Goal: Task Accomplishment & Management: Complete application form

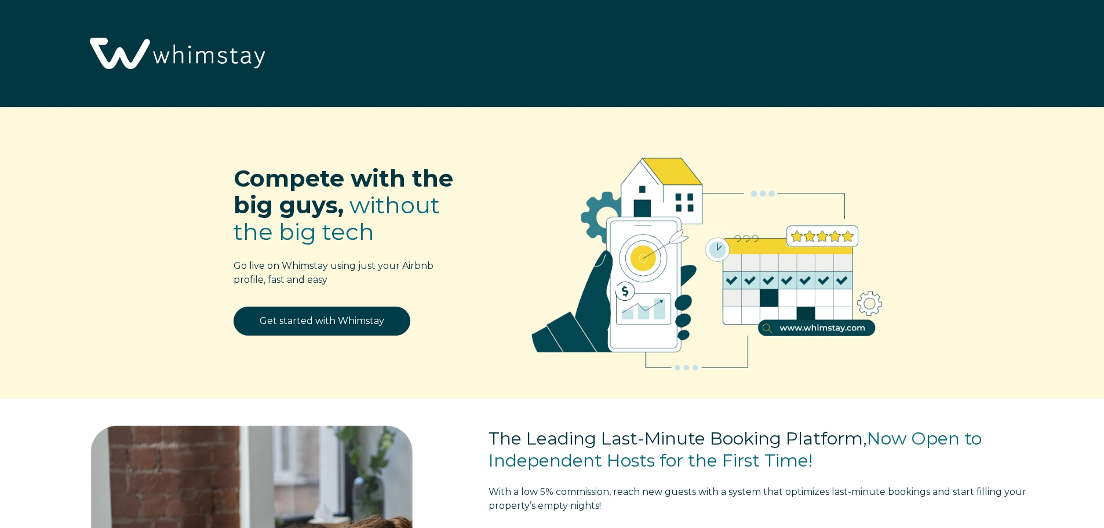
select select "US"
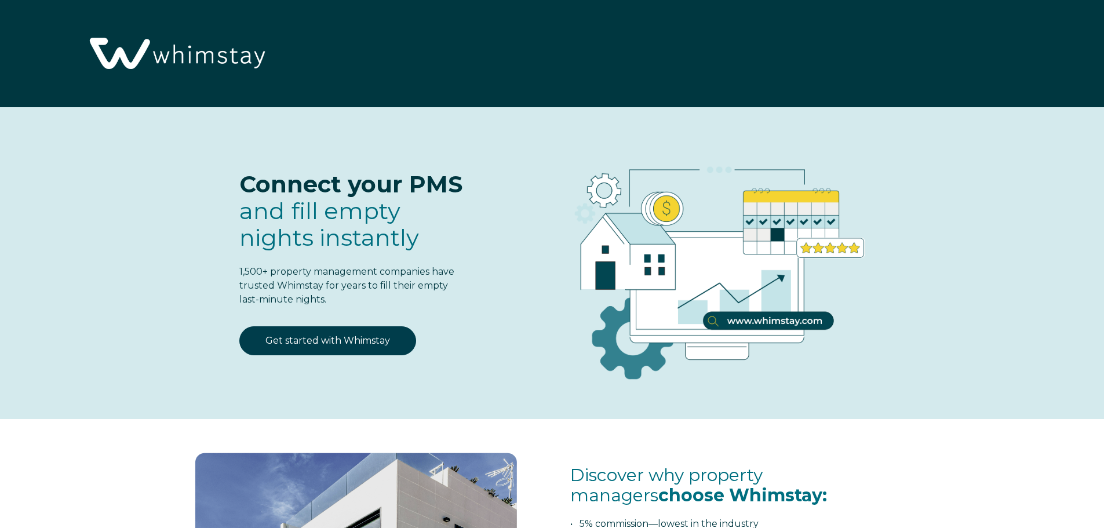
select select "US"
select select "Standard"
click at [333, 335] on link "Get started with Whimstay" at bounding box center [327, 340] width 177 height 29
select select "US"
select select "Standard"
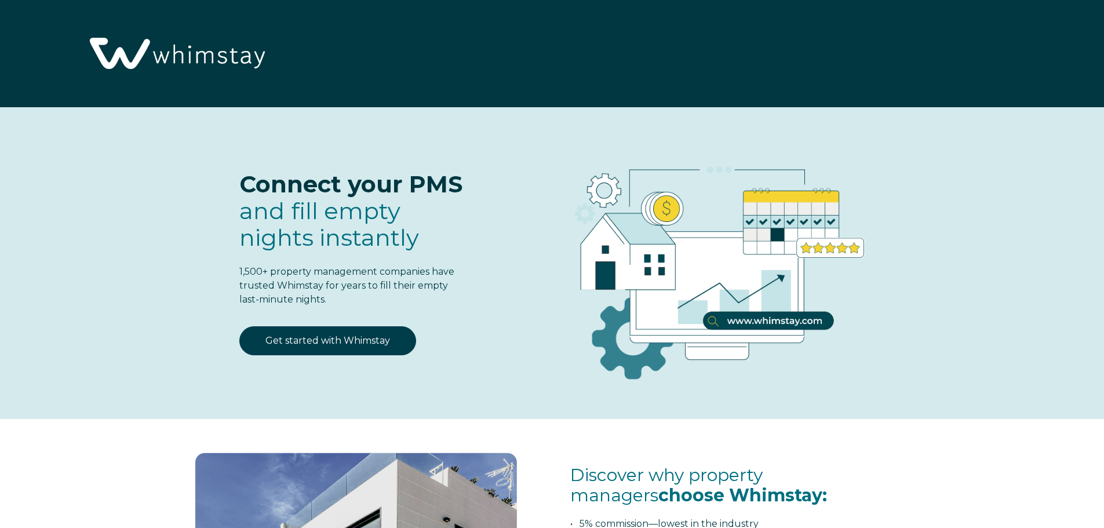
scroll to position [1518, 0]
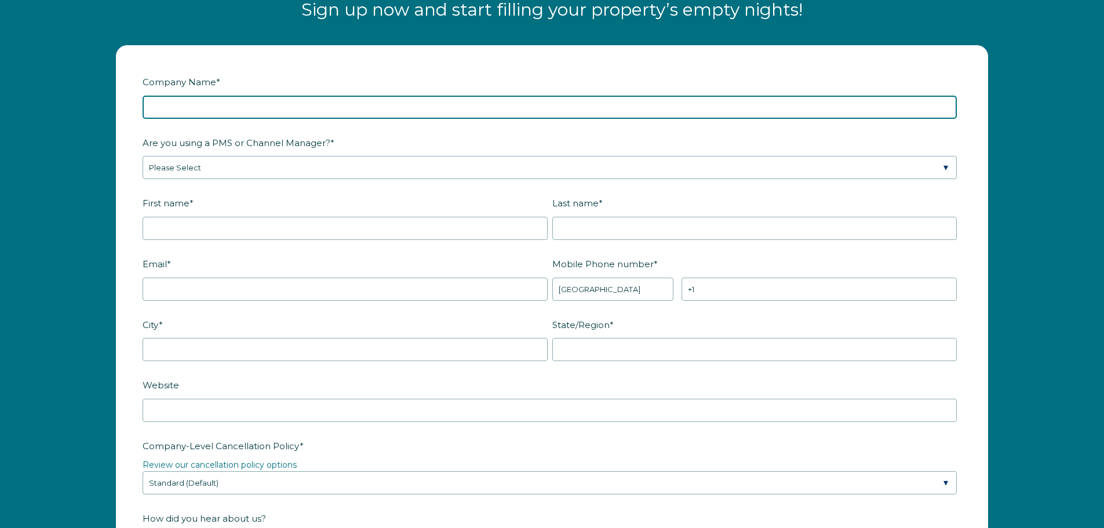
click at [175, 106] on input "Company Name *" at bounding box center [550, 107] width 814 height 23
type input "[PERSON_NAME] Properties"
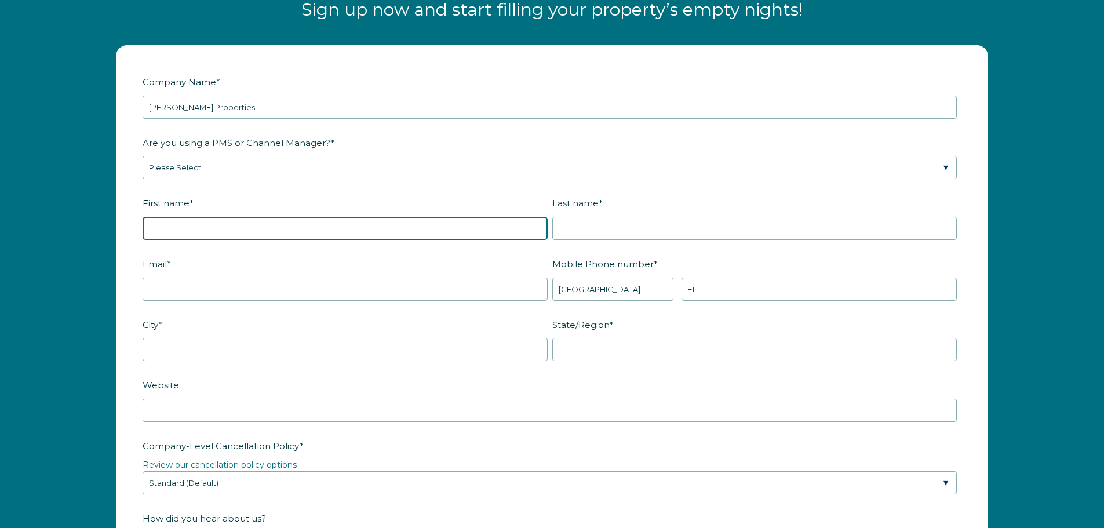
type input "[PERSON_NAME]"
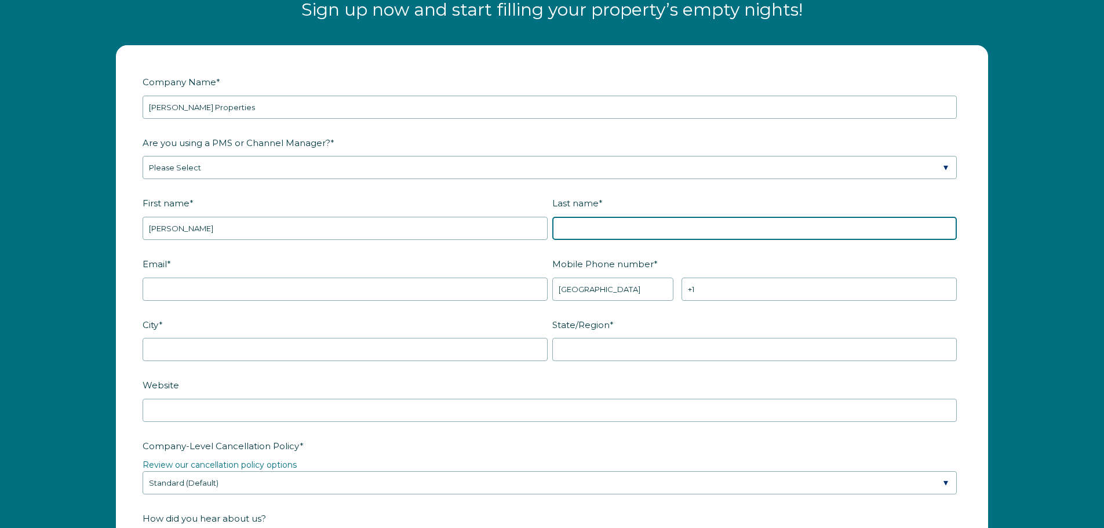
type input "[PERSON_NAME]"
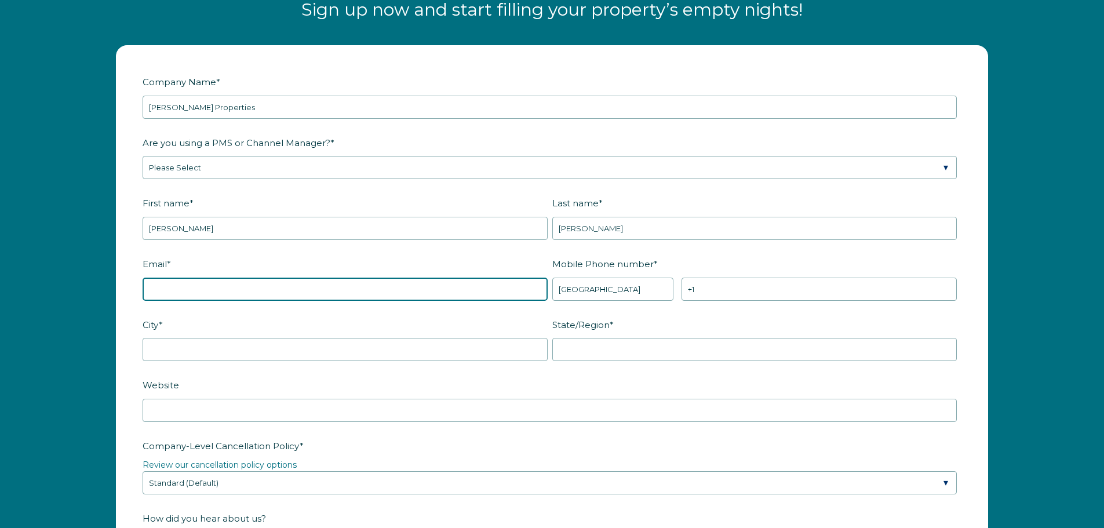
type input "Karenbickford1965@gmail.com"
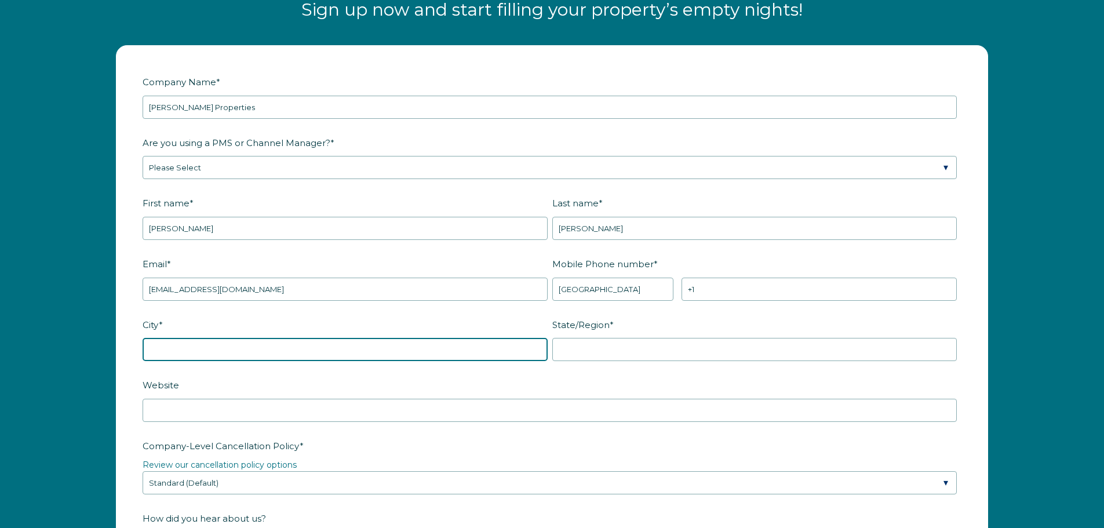
type input "Bolton"
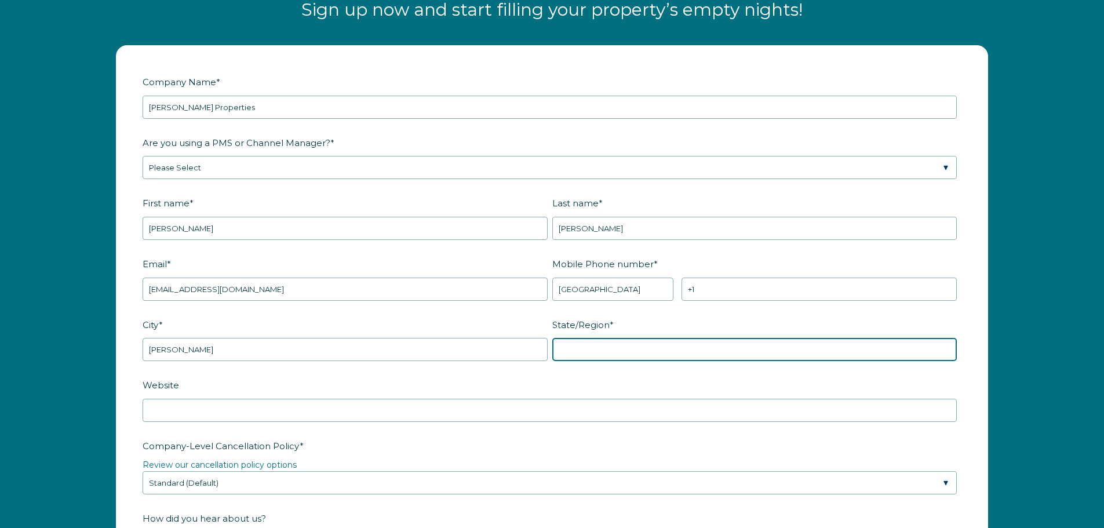
type input "MA"
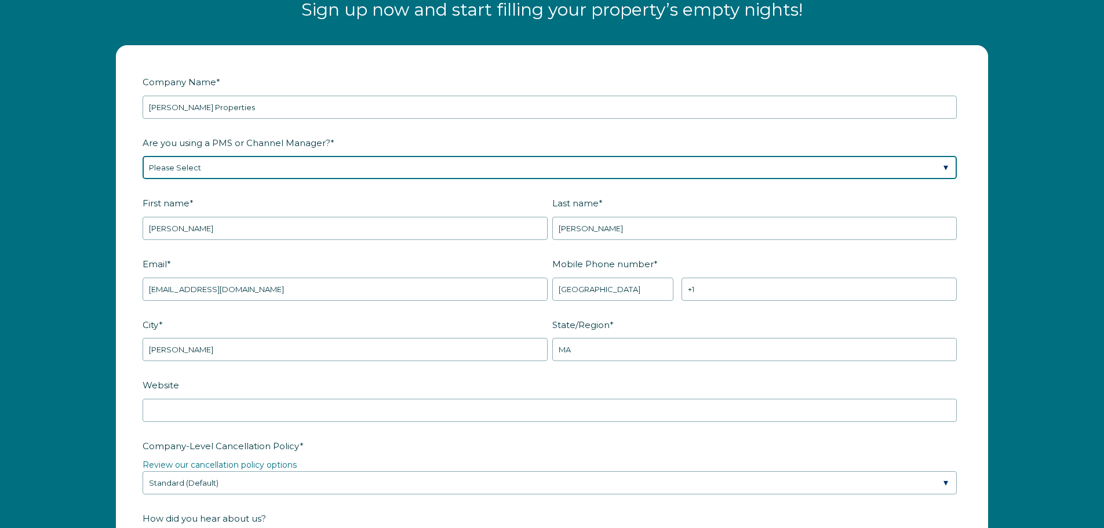
click at [191, 171] on select "Please Select Barefoot BookingPal Boost Brightside CiiRUS Escapia Guesty Hostaw…" at bounding box center [550, 167] width 814 height 23
select select "OwnerRez"
click at [143, 156] on select "Please Select Barefoot BookingPal Boost Brightside CiiRUS Escapia Guesty Hostaw…" at bounding box center [550, 167] width 814 height 23
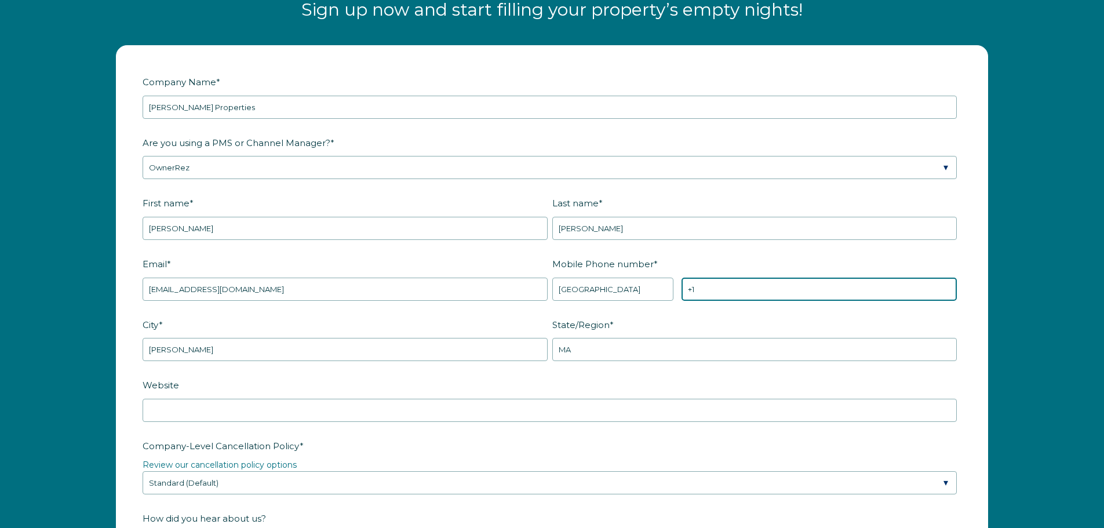
click at [711, 293] on input "+1" at bounding box center [819, 289] width 275 height 23
type input "+1 9783339065"
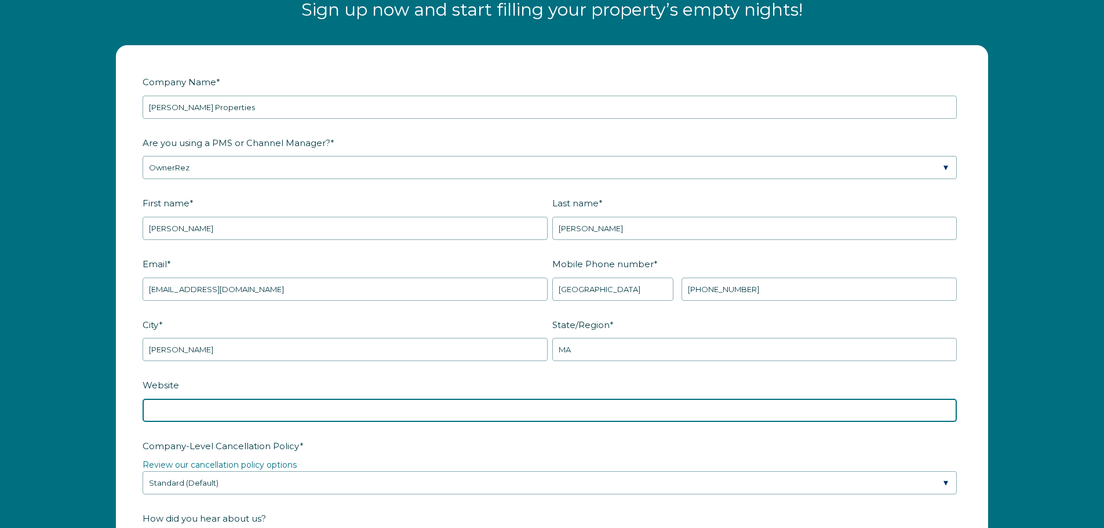
click at [163, 413] on input "Website" at bounding box center [550, 410] width 814 height 23
click at [153, 413] on input "Website" at bounding box center [550, 410] width 814 height 23
paste input "https://reservemaitaisuitesdunedin.com/"
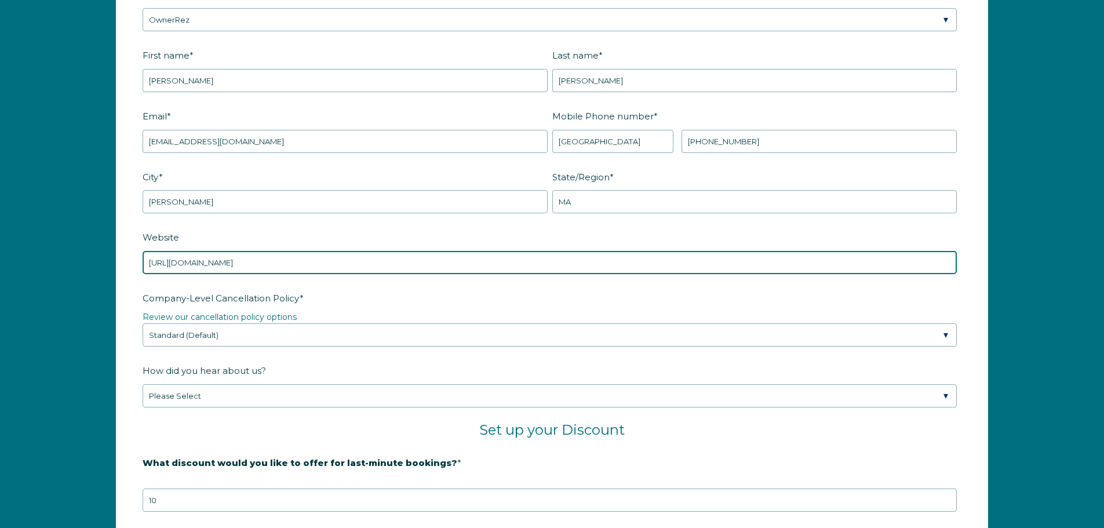
scroll to position [1692, 0]
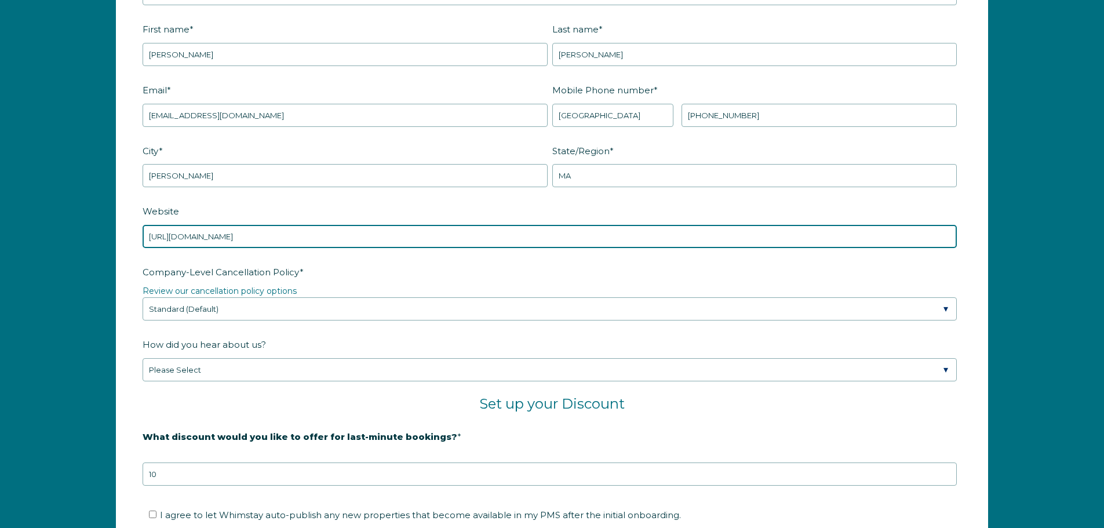
type input "https://reservemaitaisuitesdunedin.com/"
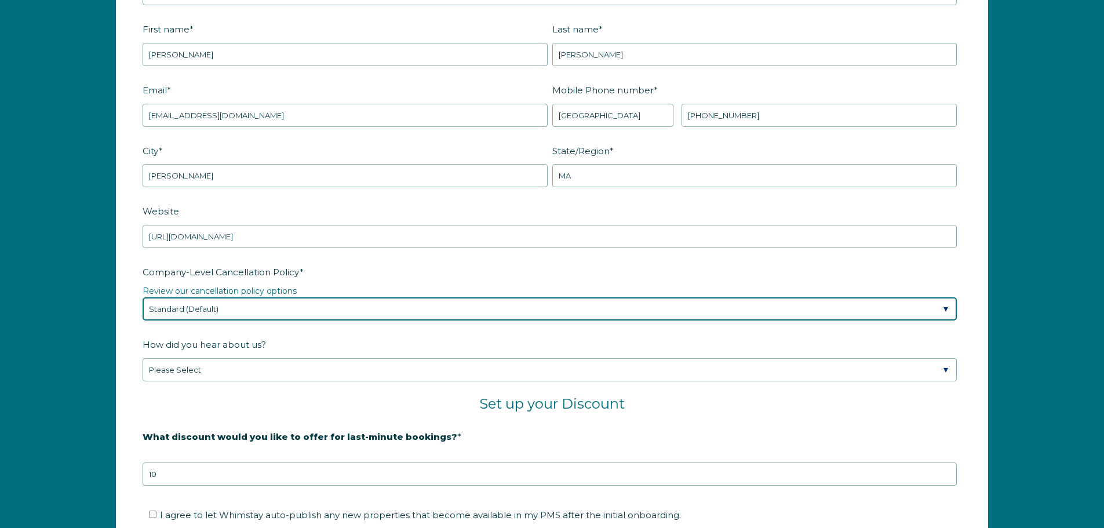
click at [234, 307] on select "Please Select Partial Standard (Default) Moderate Strict" at bounding box center [550, 308] width 814 height 23
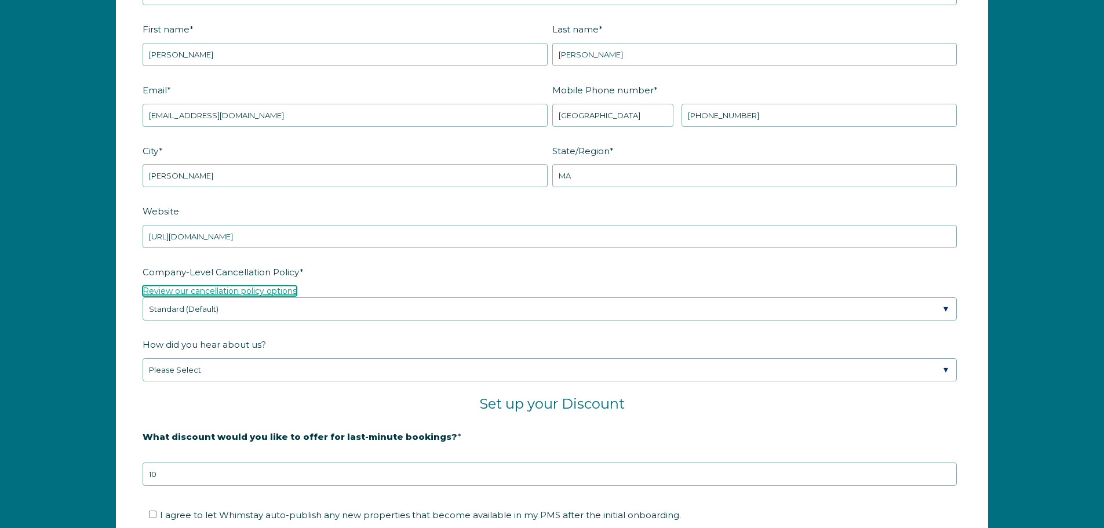
click at [239, 291] on link "Review our cancellation policy options" at bounding box center [220, 291] width 154 height 10
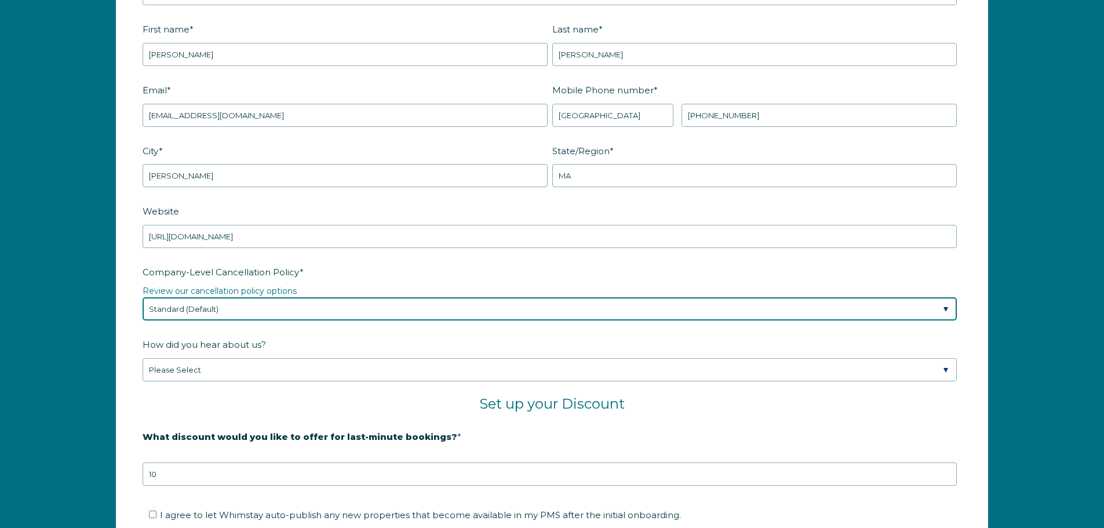
click at [226, 308] on select "Please Select Partial Standard (Default) Moderate Strict" at bounding box center [550, 308] width 814 height 23
select select "Moderate"
click at [143, 297] on select "Please Select Partial Standard (Default) Moderate Strict" at bounding box center [550, 308] width 814 height 23
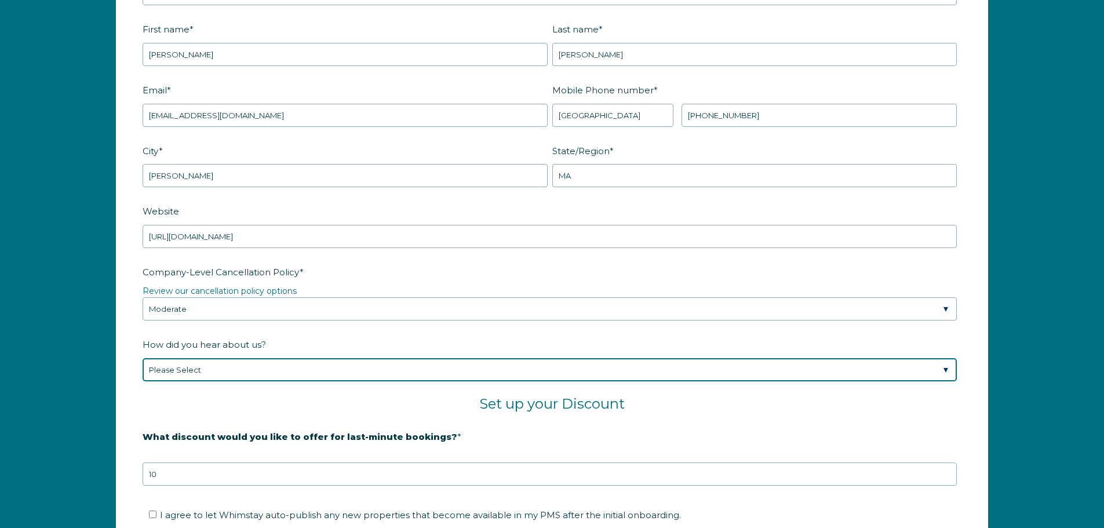
click at [223, 373] on select "Please Select Found Whimstay through a Google search Spoke to a Whimstay salesp…" at bounding box center [550, 369] width 814 height 23
select select "Marketing Email"
click at [143, 358] on select "Please Select Found Whimstay through a Google search Spoke to a Whimstay salesp…" at bounding box center [550, 369] width 814 height 23
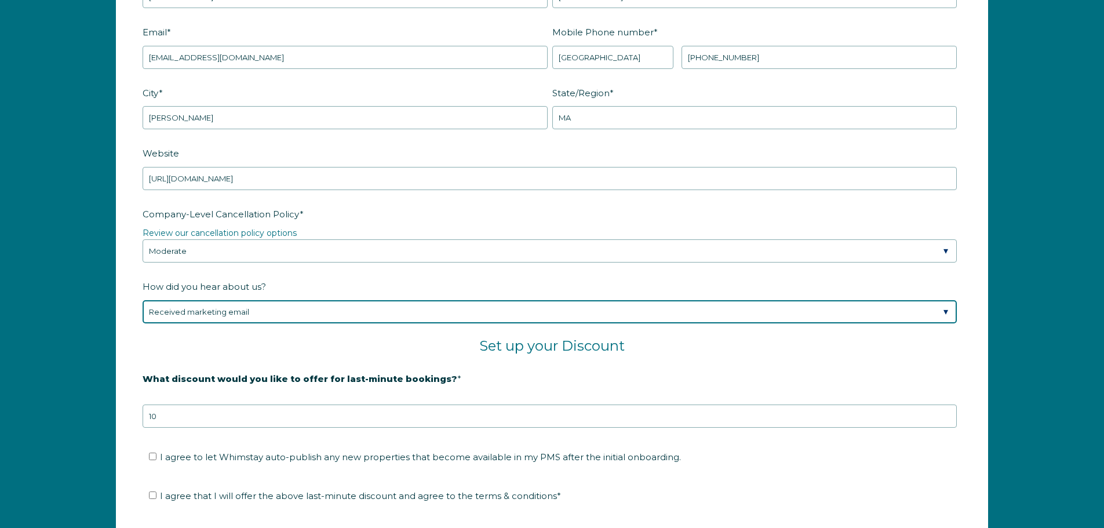
scroll to position [1808, 0]
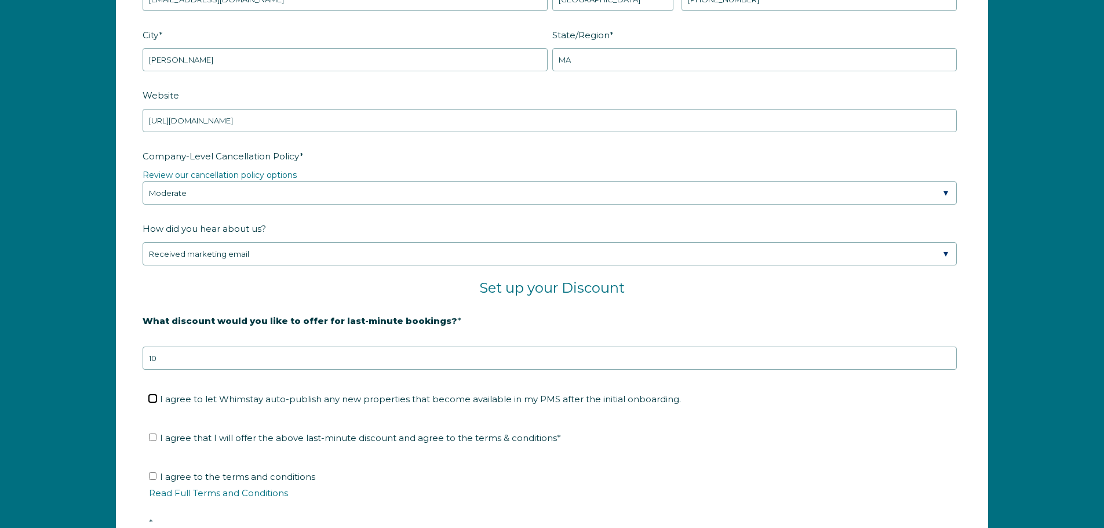
click at [154, 402] on input "I agree to let Whimstay auto-publish any new properties that become available i…" at bounding box center [153, 399] width 8 height 8
checkbox input "true"
click at [155, 438] on input "I agree that I will offer the above last-minute discount and agree to the terms…" at bounding box center [153, 438] width 8 height 8
checkbox input "true"
click at [153, 475] on input "I agree to the terms and conditions Read Full Terms and Conditions *" at bounding box center [153, 476] width 8 height 8
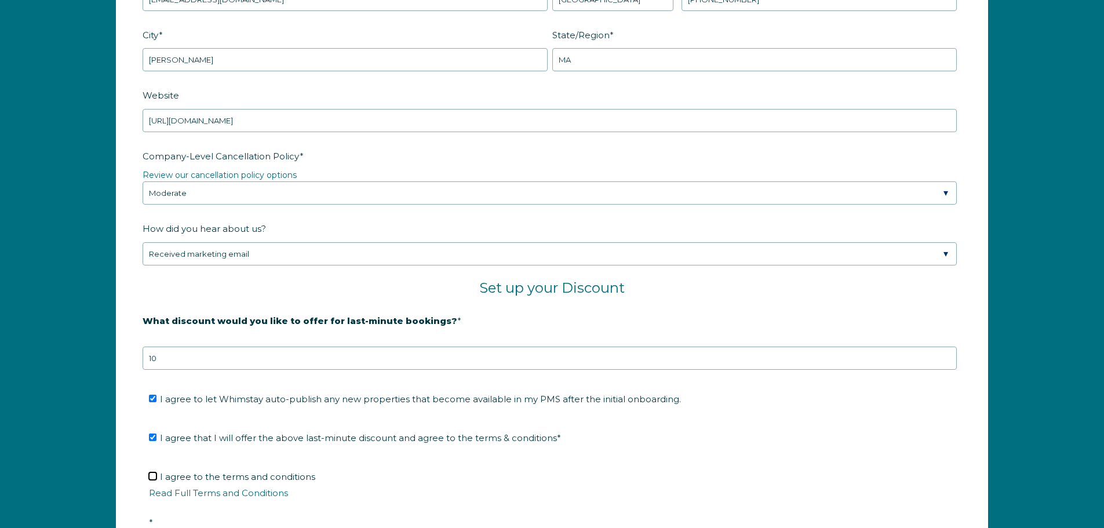
checkbox input "true"
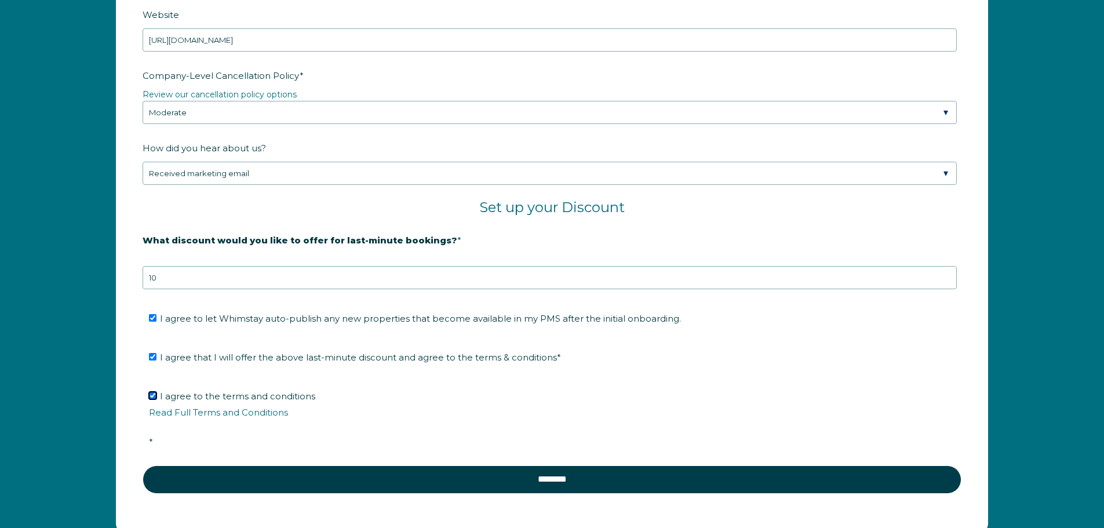
scroll to position [1924, 0]
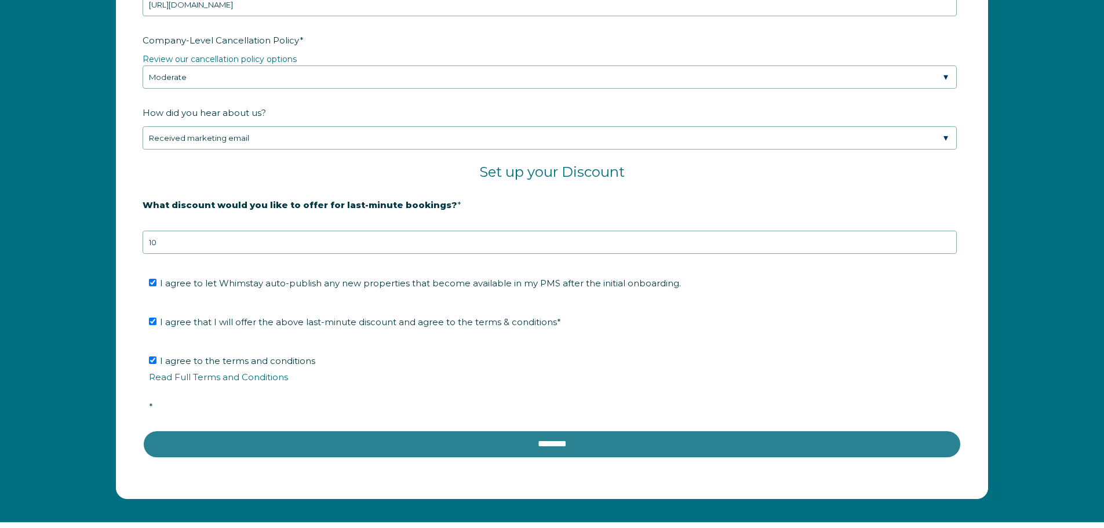
click at [514, 445] on input "********" at bounding box center [552, 444] width 819 height 28
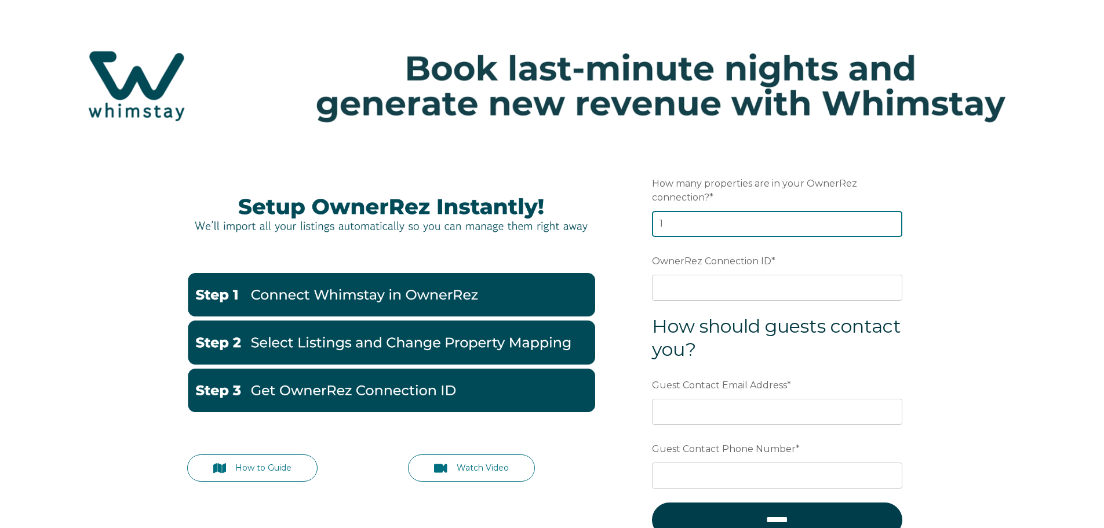
click at [890, 223] on input "1" at bounding box center [777, 224] width 250 height 26
click at [895, 217] on input "1" at bounding box center [777, 224] width 250 height 26
drag, startPoint x: 664, startPoint y: 221, endPoint x: 647, endPoint y: 231, distance: 19.5
click at [647, 231] on form "Preferred language Email How many properties are in your OwnerRez connection? *…" at bounding box center [777, 362] width 303 height 430
type input "8"
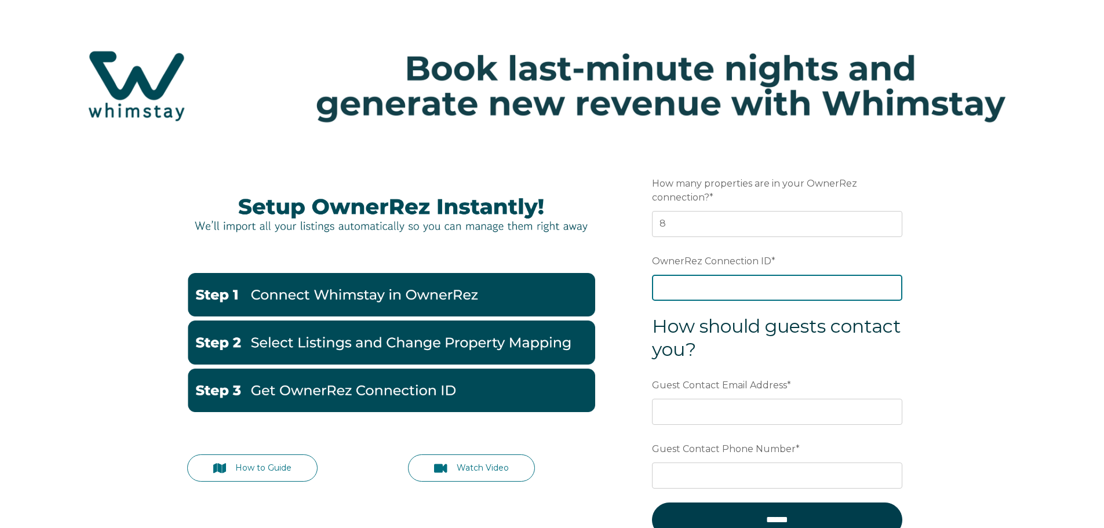
click at [694, 281] on input "OwnerRez Connection ID *" at bounding box center [777, 288] width 250 height 26
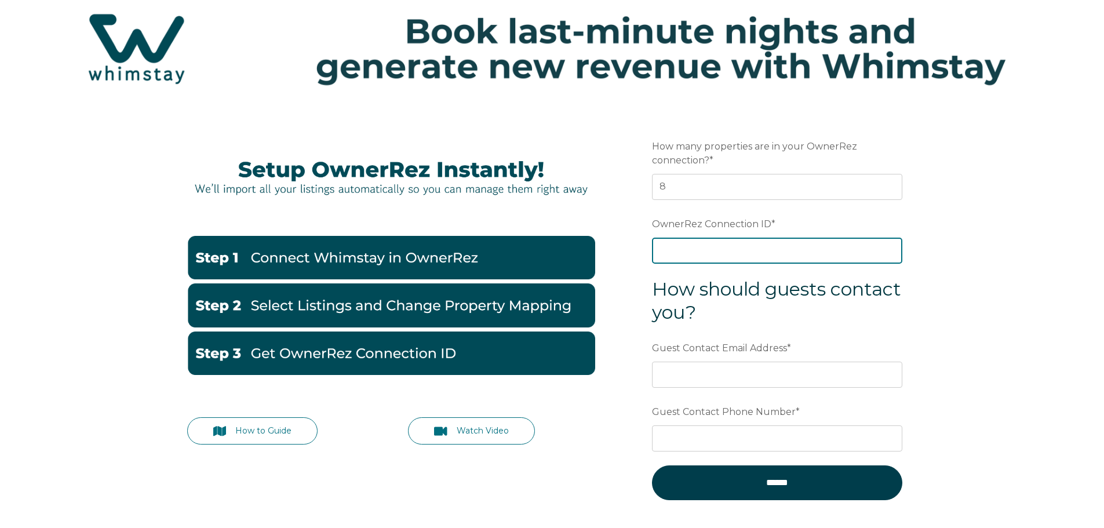
scroll to position [58, 0]
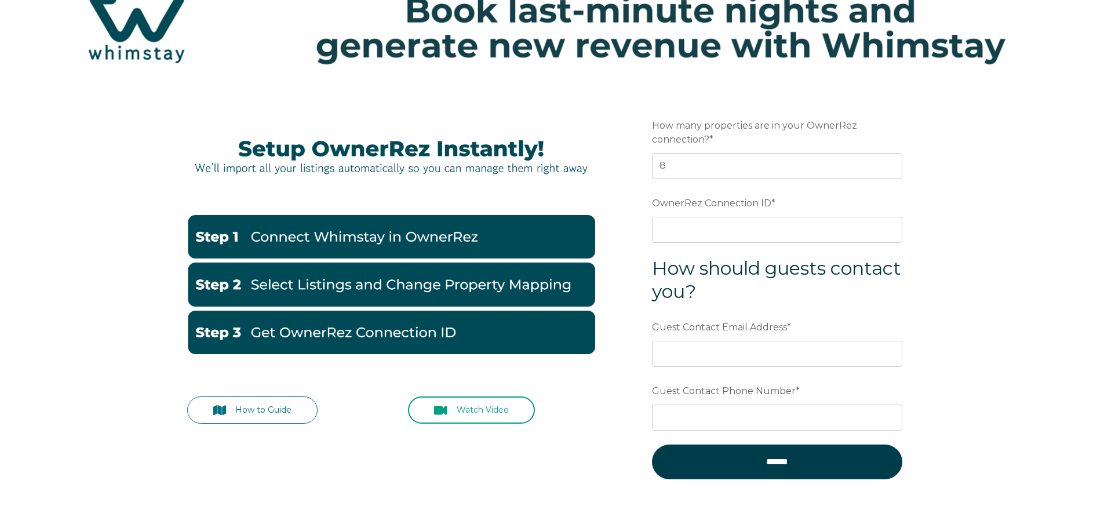
click at [475, 417] on link "Watch Video" at bounding box center [471, 409] width 127 height 27
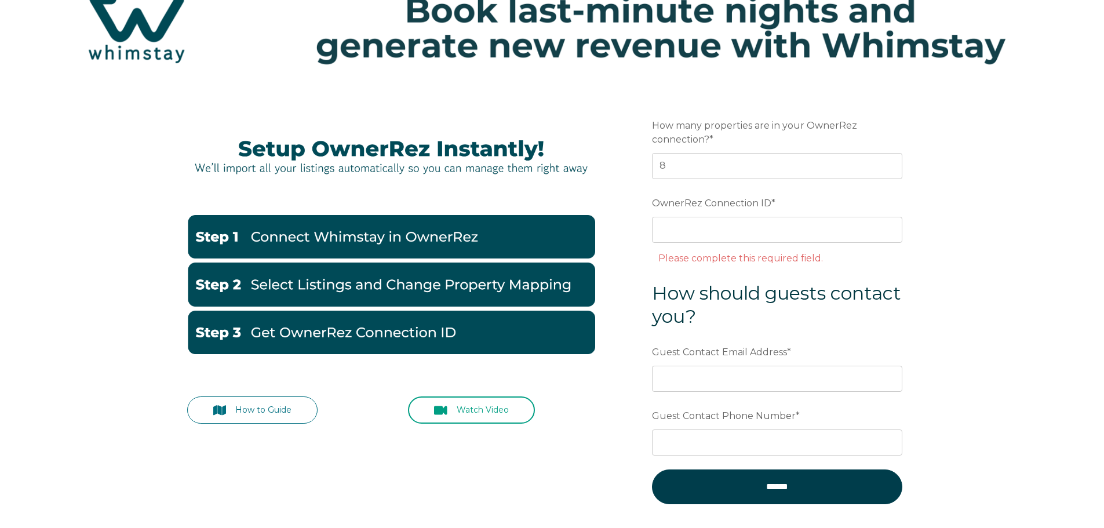
click at [490, 414] on link "Watch Video" at bounding box center [471, 409] width 127 height 27
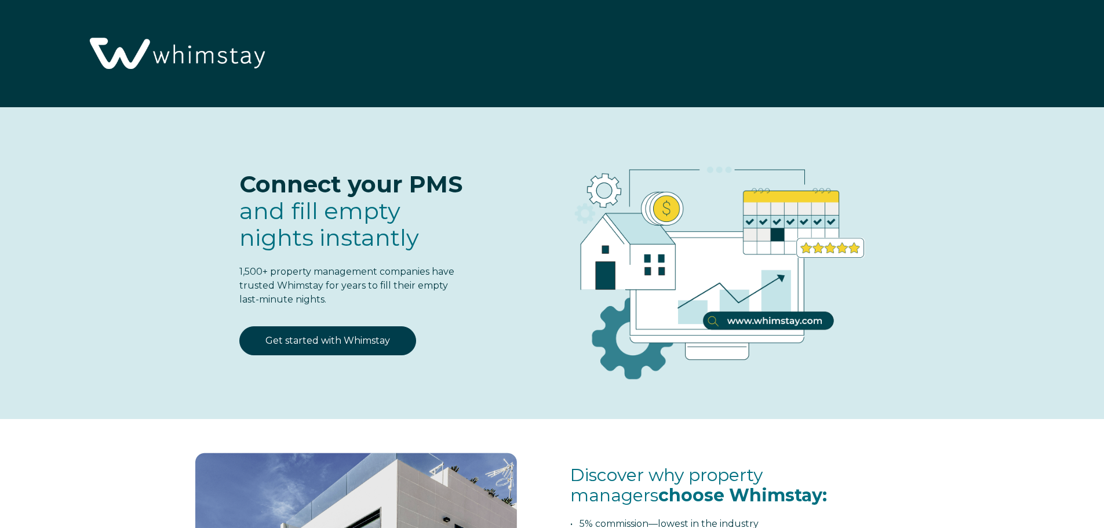
select select "US"
select select "Standard"
click at [332, 335] on link "Get started with Whimstay" at bounding box center [327, 340] width 177 height 29
select select "US"
select select "Standard"
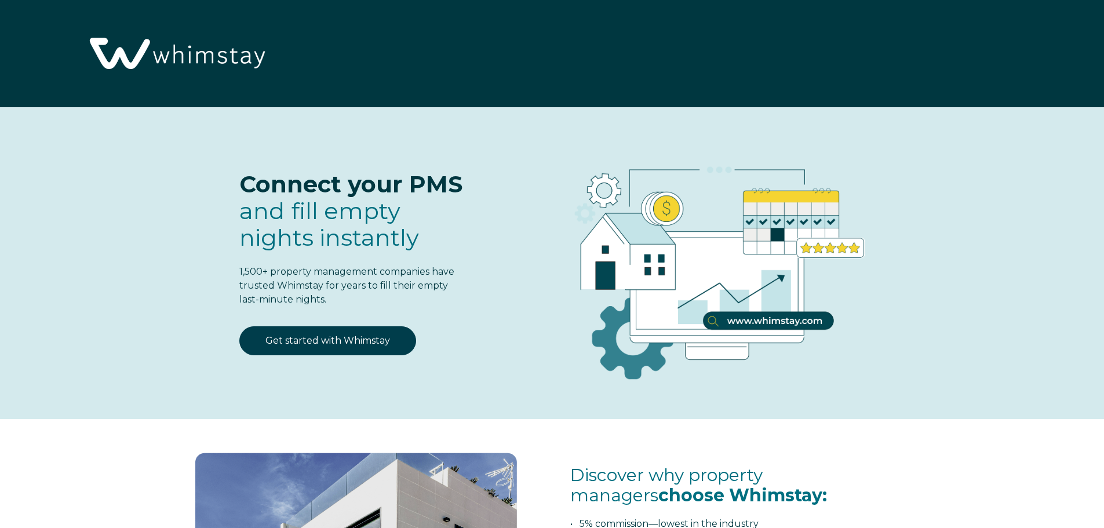
scroll to position [1518, 0]
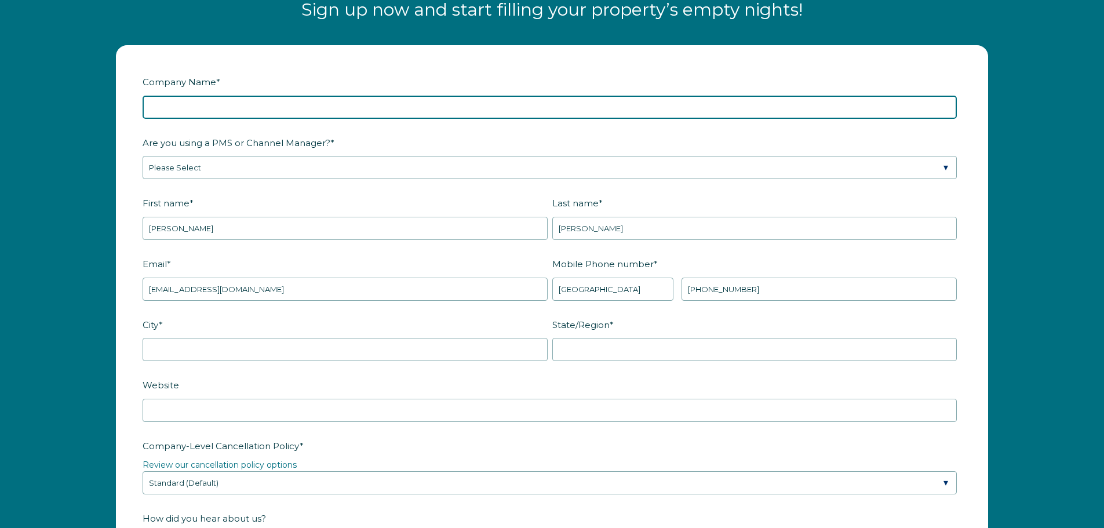
click at [219, 111] on input "Company Name *" at bounding box center [550, 107] width 814 height 23
type input "Bickford Properties"
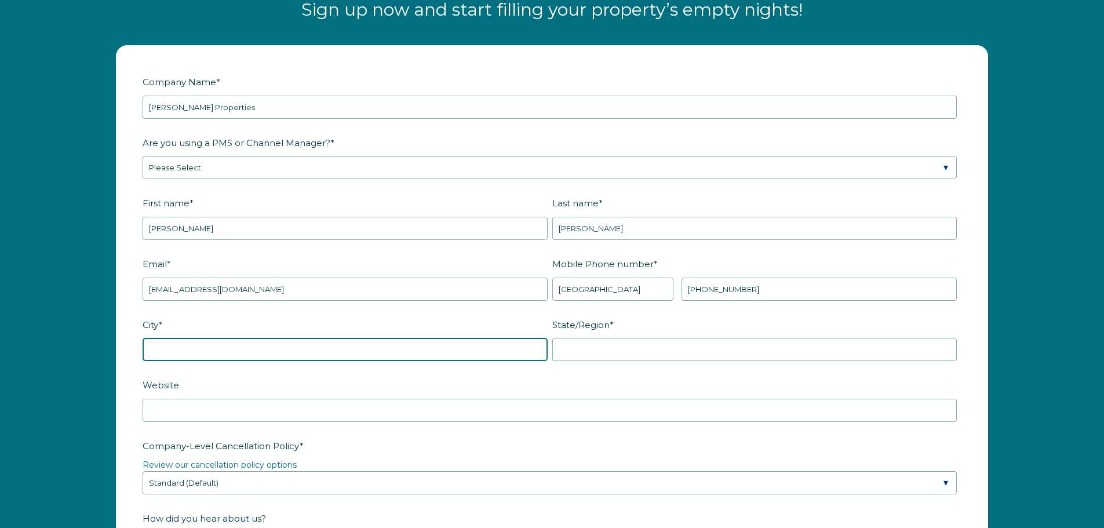
type input "Bolton"
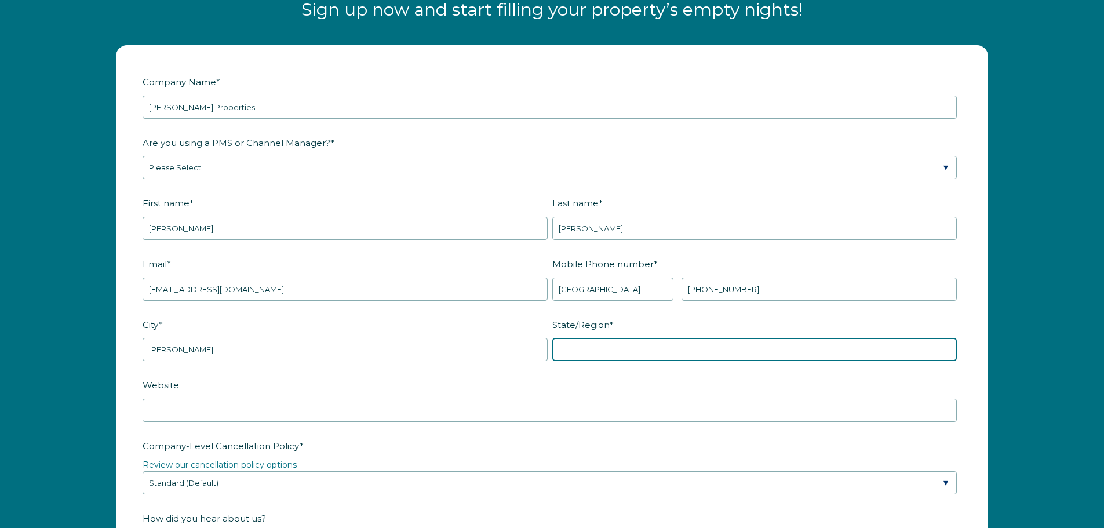
type input "MA"
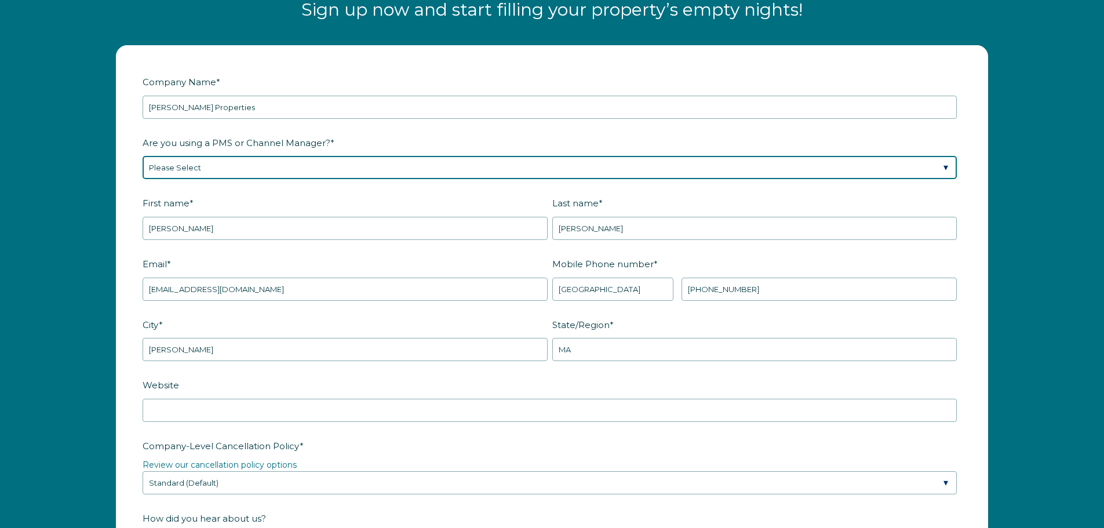
click at [209, 168] on select "Please Select Barefoot BookingPal Boost Brightside CiiRUS Escapia Guesty Hostaw…" at bounding box center [550, 167] width 814 height 23
select select "OwnerRez"
click at [143, 156] on select "Please Select Barefoot BookingPal Boost Brightside CiiRUS Escapia Guesty Hostaw…" at bounding box center [550, 167] width 814 height 23
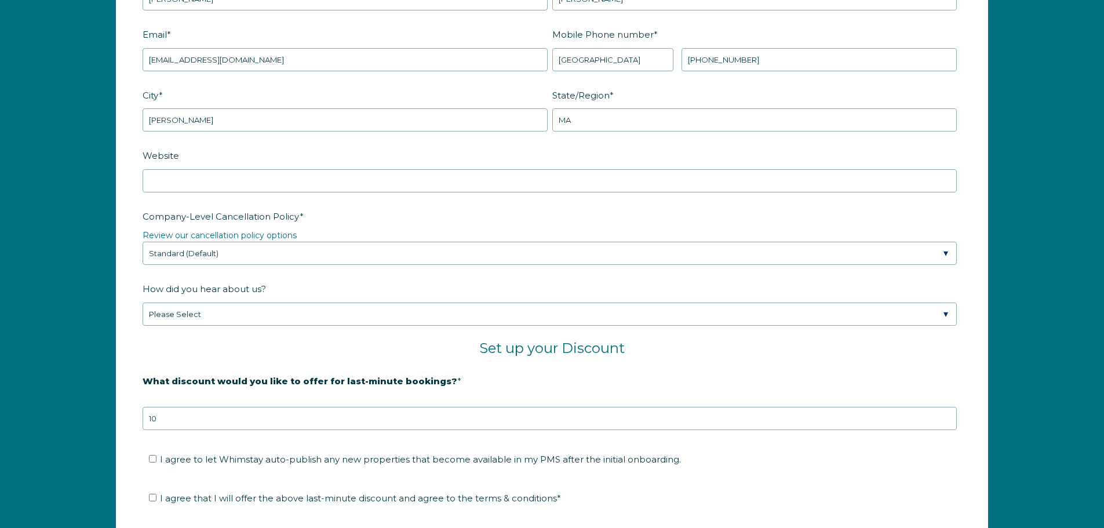
scroll to position [1750, 0]
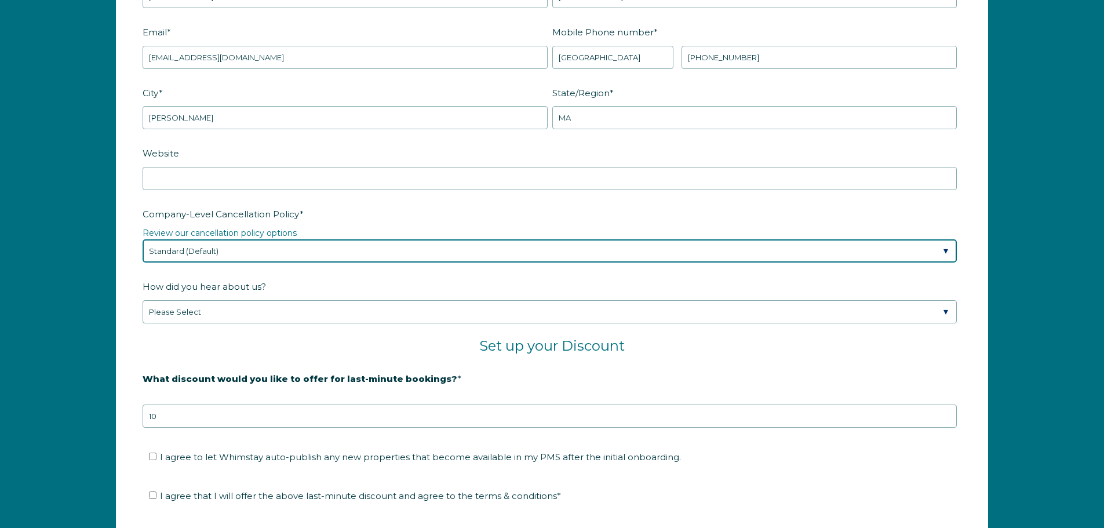
click at [252, 251] on select "Please Select Partial Standard (Default) Moderate Strict" at bounding box center [550, 250] width 814 height 23
select select "Strict"
click at [143, 239] on select "Please Select Partial Standard (Default) Moderate Strict" at bounding box center [550, 250] width 814 height 23
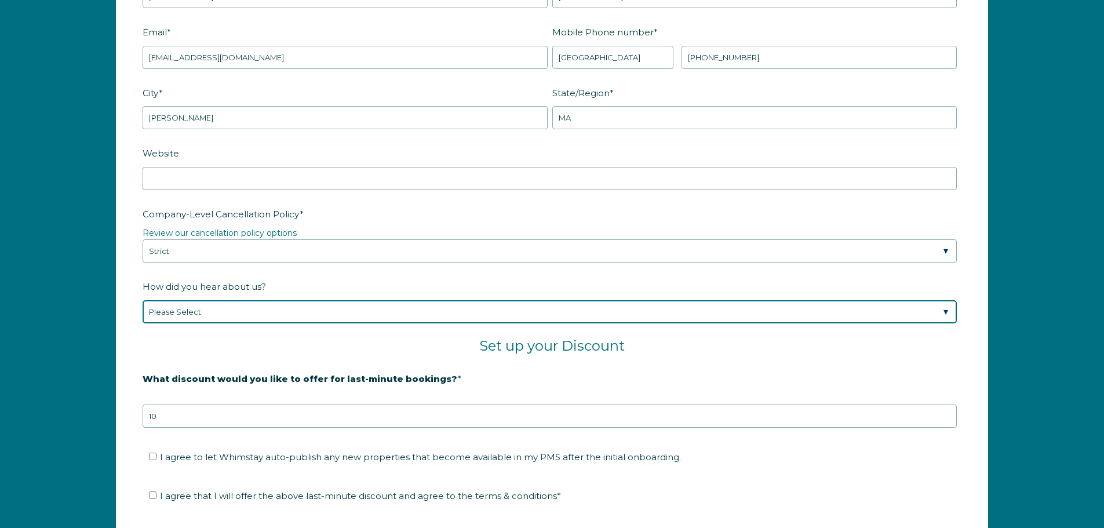
click at [236, 305] on select "Please Select Found Whimstay through a Google search Spoke to a Whimstay salesp…" at bounding box center [550, 311] width 814 height 23
select select "Marketing Email"
click at [143, 300] on select "Please Select Found Whimstay through a Google search Spoke to a Whimstay salesp…" at bounding box center [550, 311] width 814 height 23
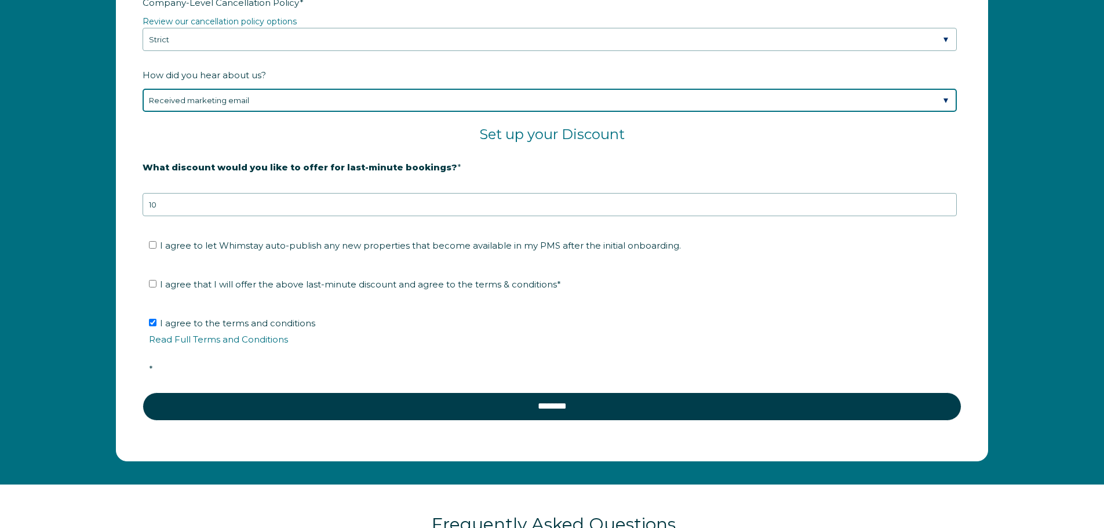
scroll to position [1982, 0]
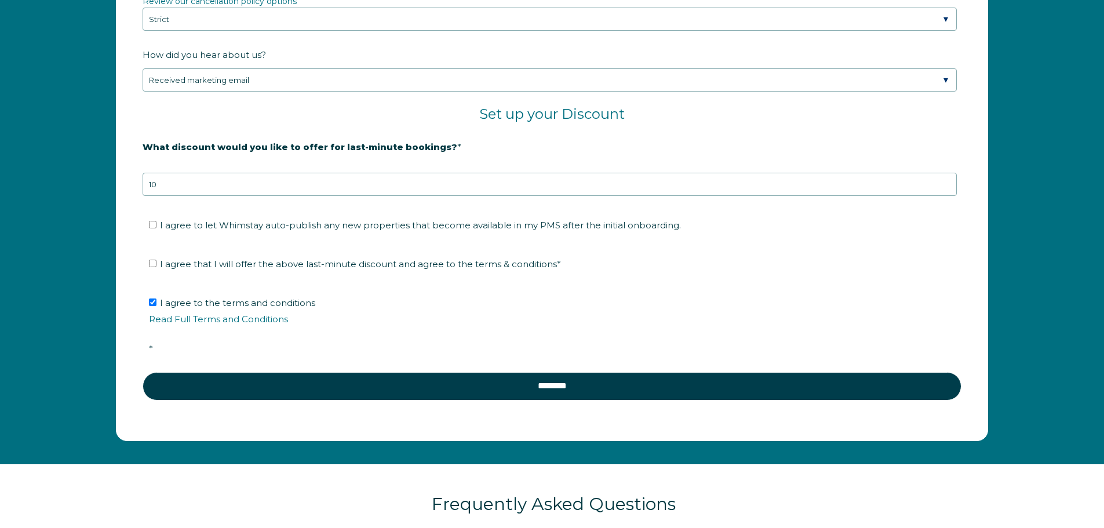
click at [157, 223] on label "I agree to let Whimstay auto-publish any new properties that become available i…" at bounding box center [415, 225] width 532 height 11
click at [157, 223] on input "I agree to let Whimstay auto-publish any new properties that become available i…" at bounding box center [153, 225] width 8 height 8
checkbox input "true"
click at [150, 255] on li "I agree that I will offer the above last-minute discount and agree to the terms…" at bounding box center [556, 264] width 814 height 19
click at [157, 261] on input "I agree that I will offer the above last-minute discount and agree to the terms…" at bounding box center [153, 264] width 8 height 8
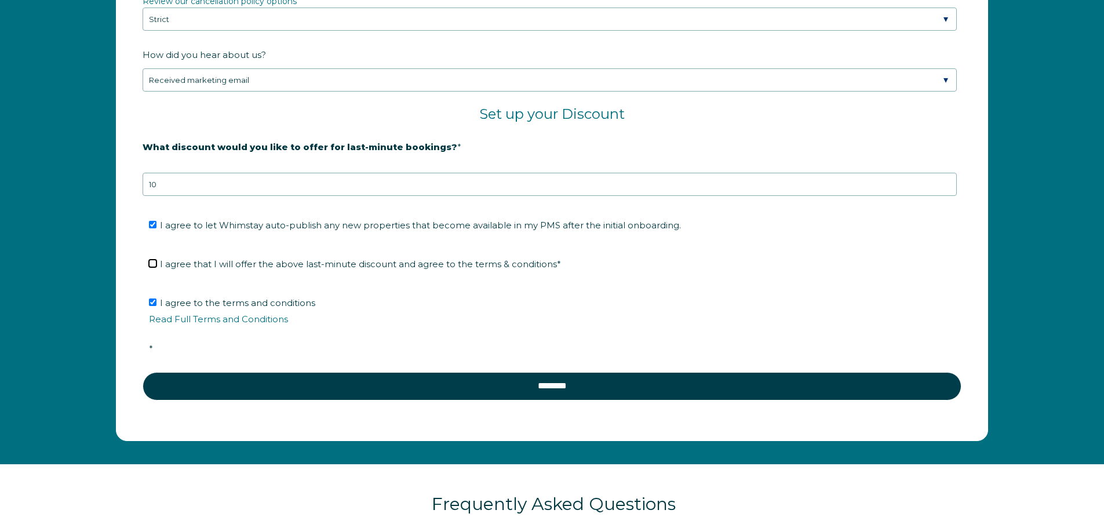
checkbox input "true"
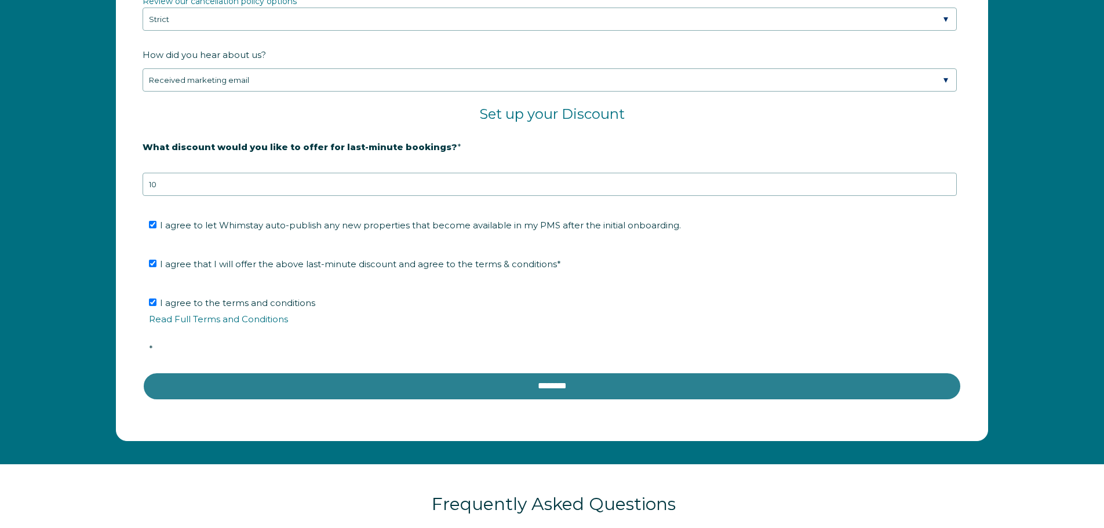
click at [559, 387] on input "********" at bounding box center [552, 386] width 819 height 28
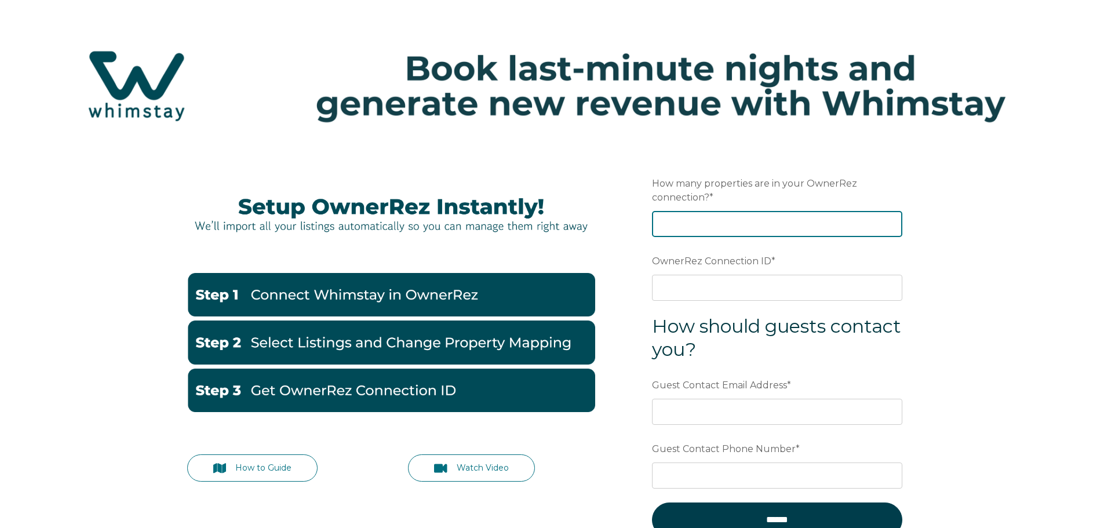
click at [710, 225] on input "How many properties are in your OwnerRez connection? *" at bounding box center [777, 224] width 250 height 26
click at [890, 223] on input "1" at bounding box center [777, 224] width 250 height 26
click at [890, 220] on input "2" at bounding box center [777, 224] width 250 height 26
click at [890, 220] on input "3" at bounding box center [777, 224] width 250 height 26
click at [890, 220] on input "4" at bounding box center [777, 224] width 250 height 26
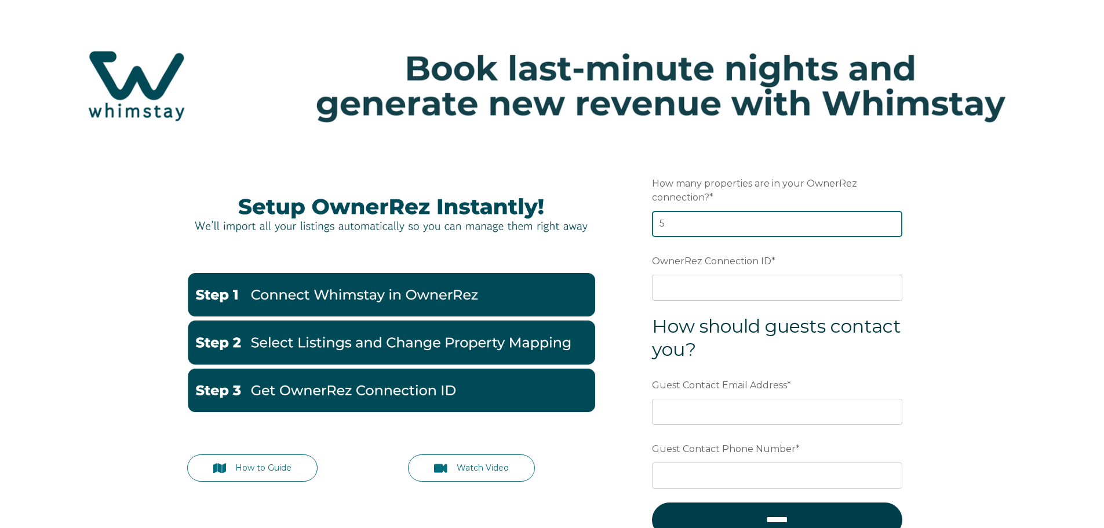
click at [890, 220] on input "5" at bounding box center [777, 224] width 250 height 26
click at [890, 220] on input "6" at bounding box center [777, 224] width 250 height 26
click at [890, 220] on input "7" at bounding box center [777, 224] width 250 height 26
type input "8"
click at [890, 220] on input "8" at bounding box center [777, 224] width 250 height 26
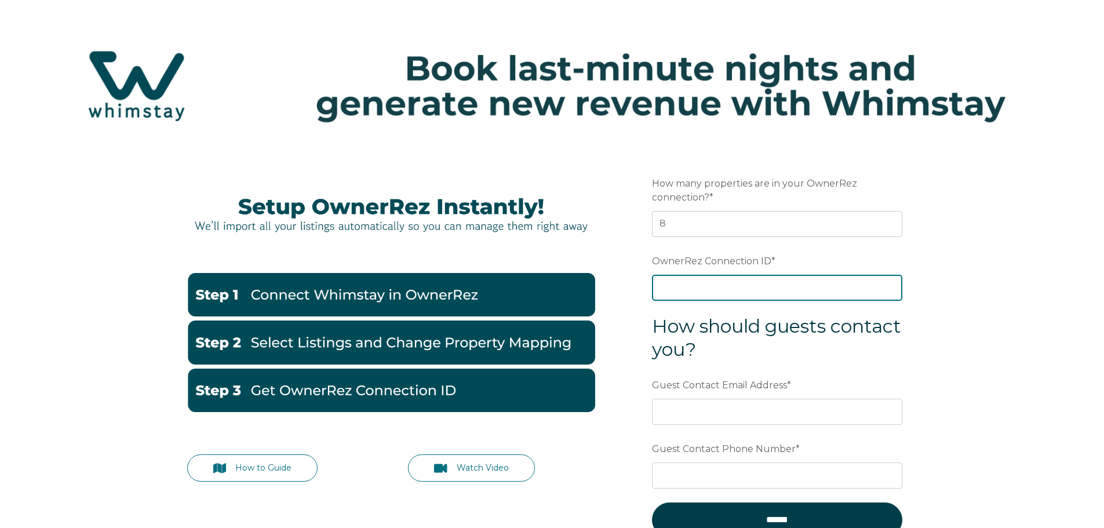
click at [672, 289] on input "OwnerRez Connection ID *" at bounding box center [777, 288] width 250 height 26
paste input "ora7ccddf861x"
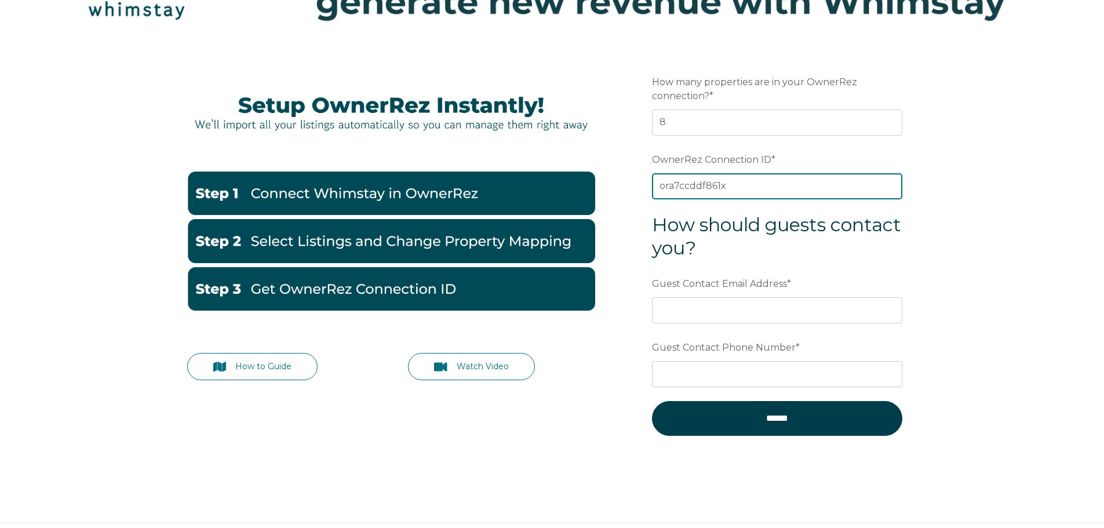
scroll to position [116, 0]
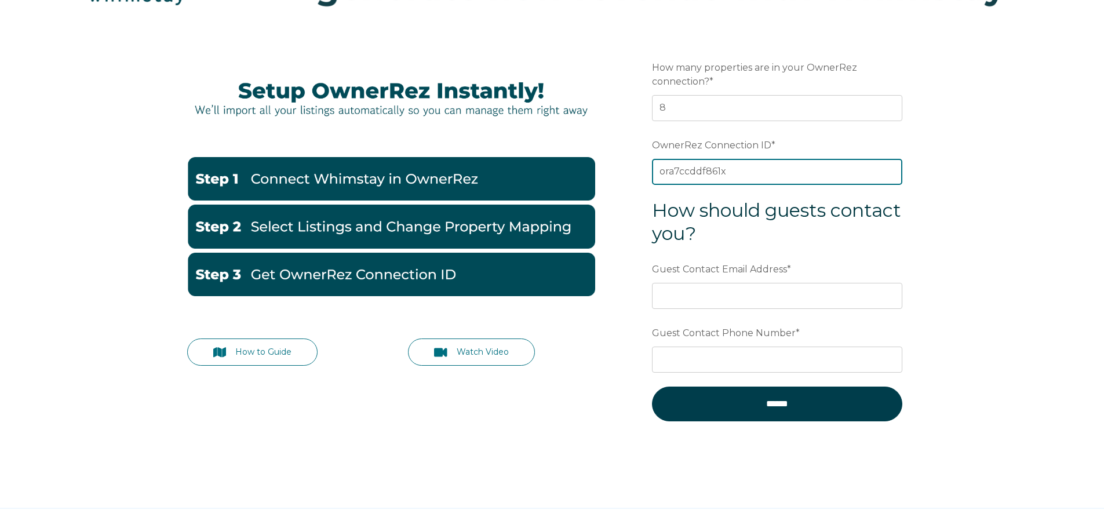
type input "ora7ccddf861x"
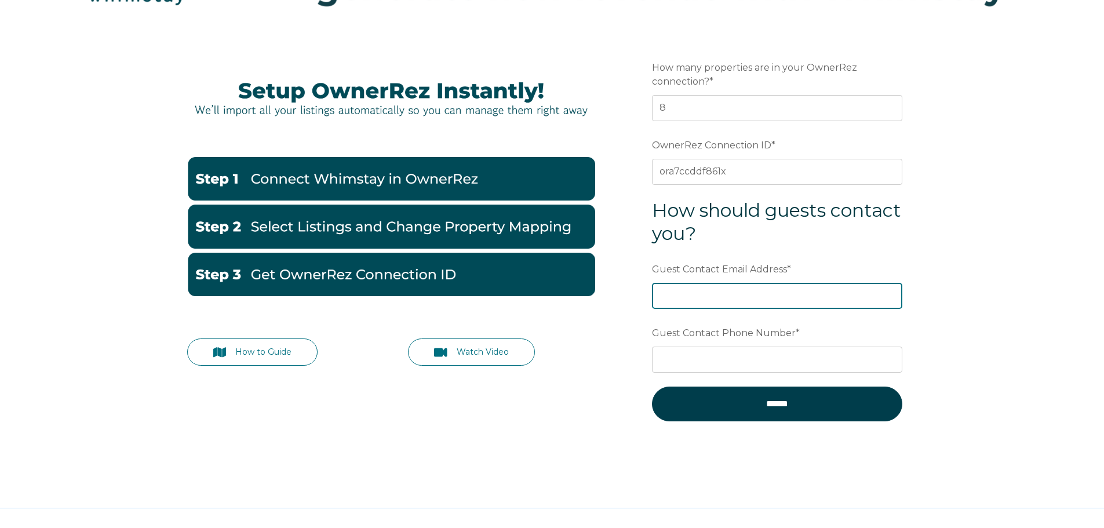
click at [704, 293] on input "Guest Contact Email Address *" at bounding box center [777, 296] width 250 height 26
type input "Karenbickford1965@gmail.com"
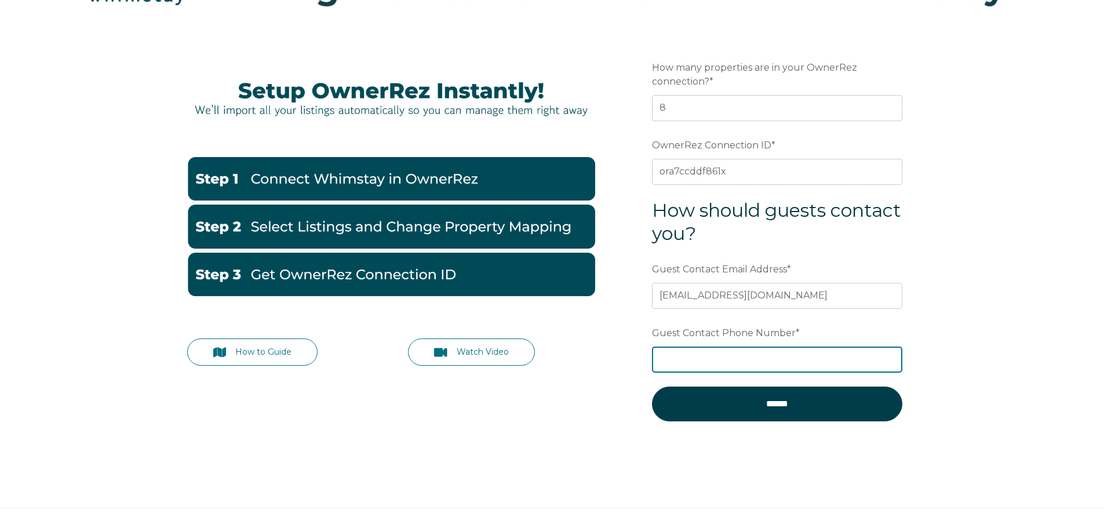
click at [672, 365] on input "Guest Contact Phone Number *" at bounding box center [777, 360] width 250 height 26
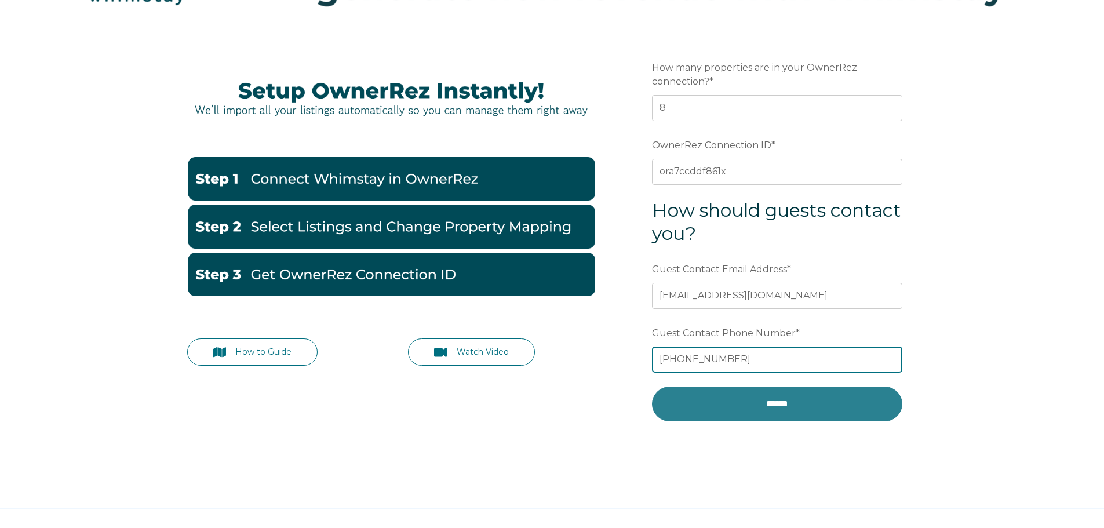
type input "978-333-9065"
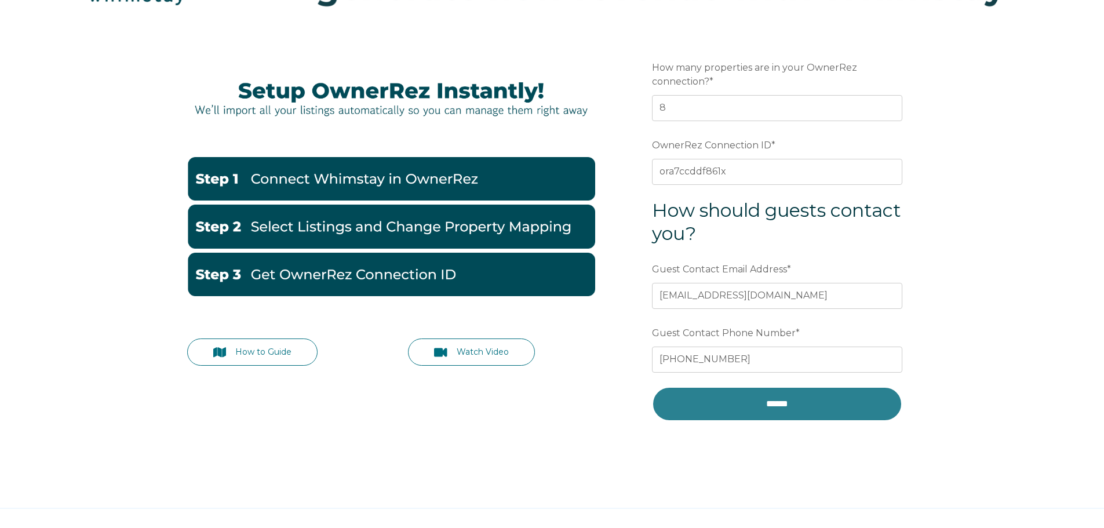
click at [769, 407] on input "******" at bounding box center [777, 404] width 250 height 35
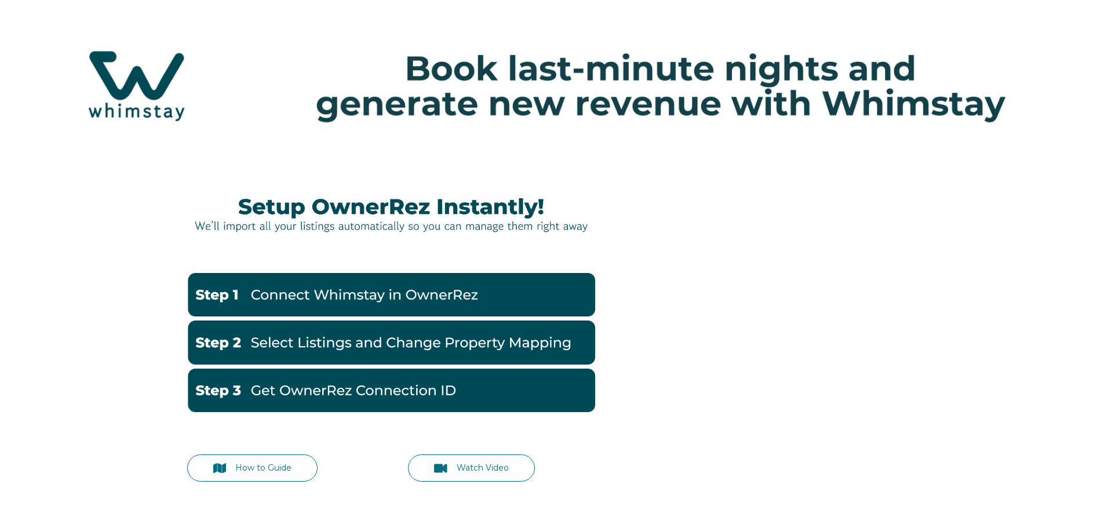
scroll to position [83, 0]
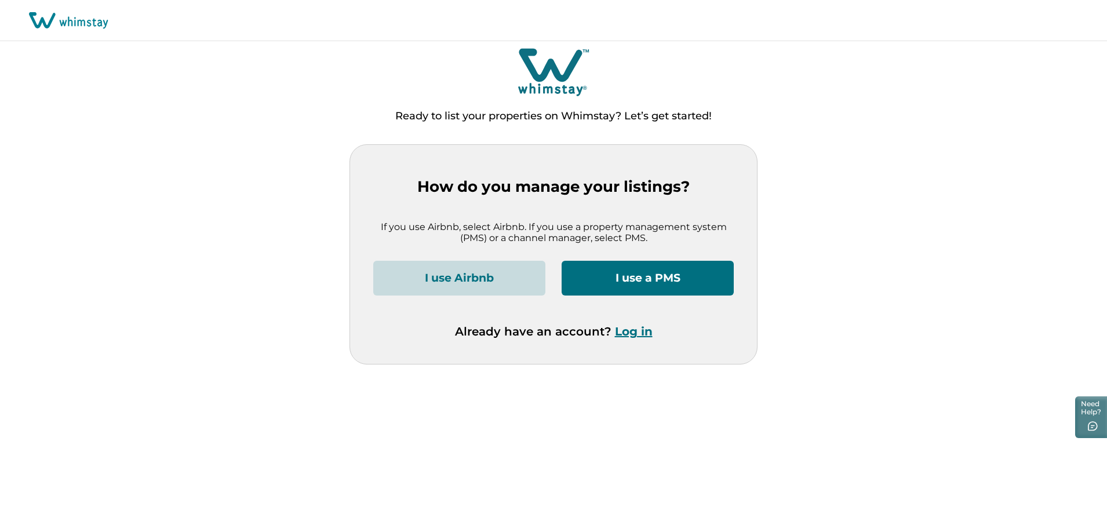
click at [621, 282] on button "I use a PMS" at bounding box center [648, 278] width 172 height 35
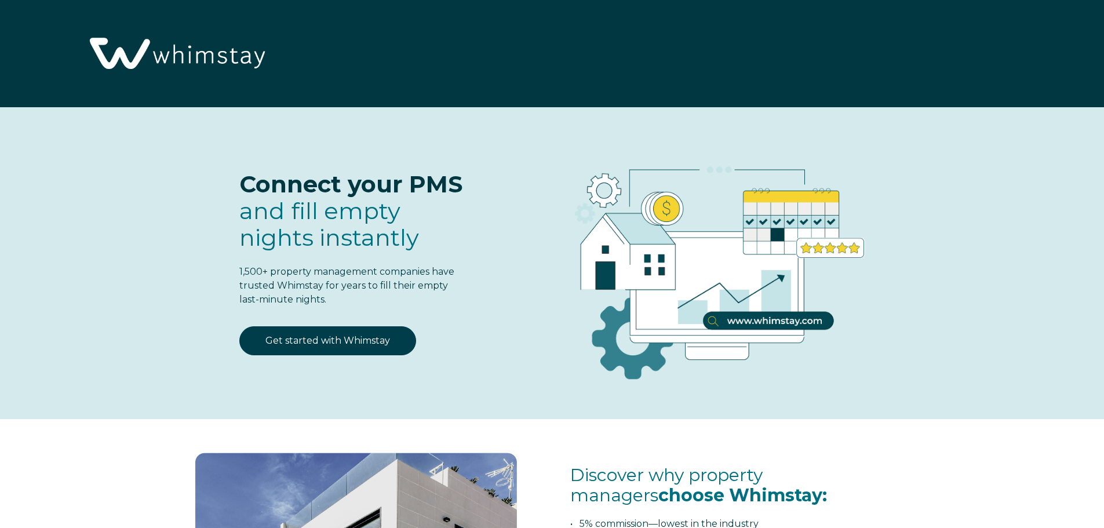
select select "US"
select select "Standard"
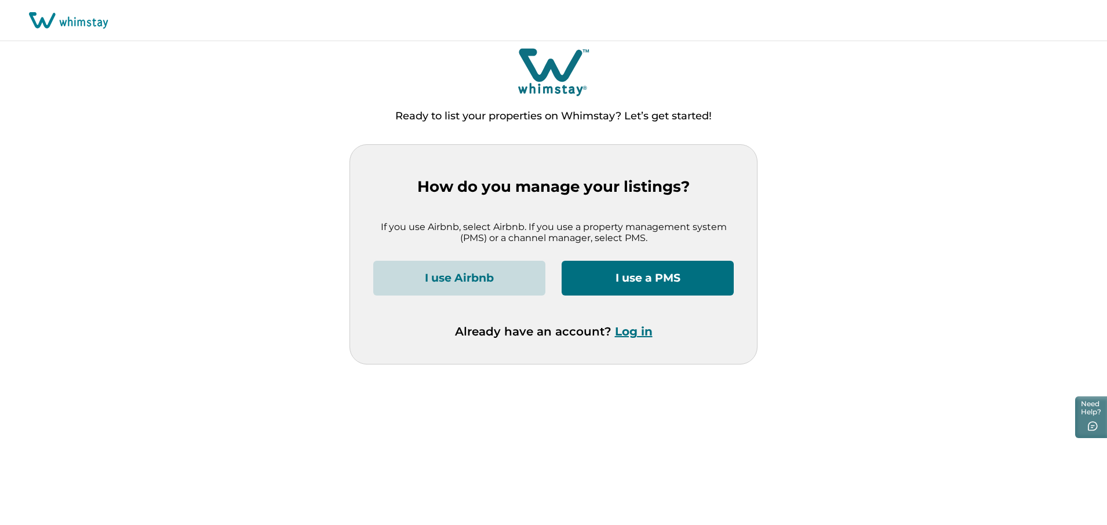
click at [622, 332] on button "Log in" at bounding box center [634, 332] width 38 height 14
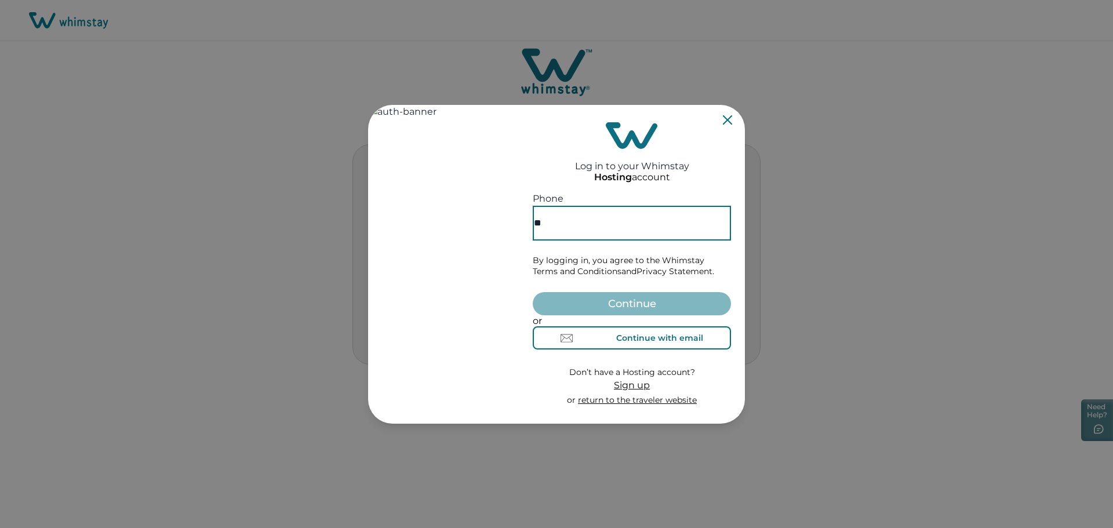
click at [647, 338] on div "Continue with email" at bounding box center [659, 337] width 87 height 9
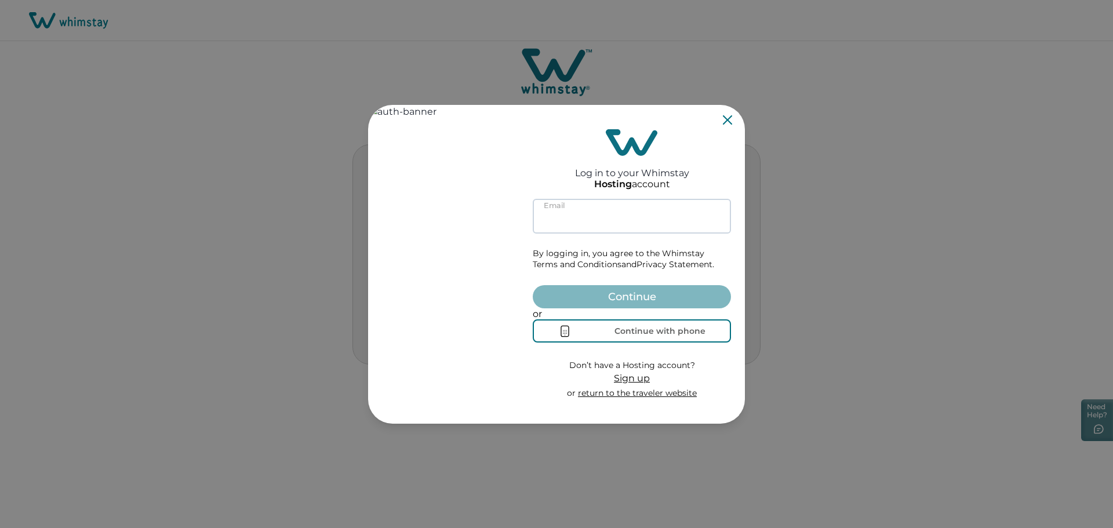
click at [574, 213] on input at bounding box center [632, 216] width 198 height 35
type input "**********"
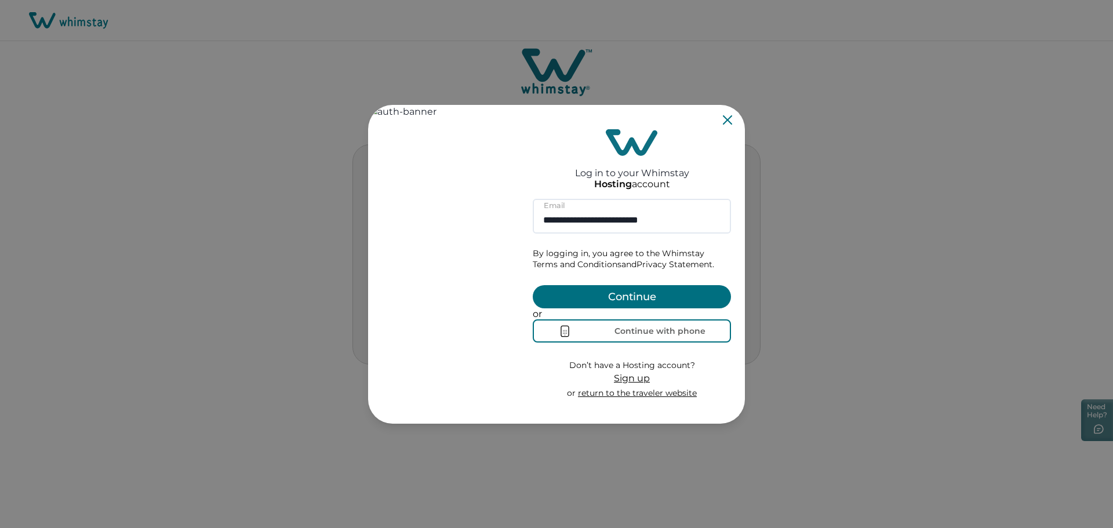
click at [632, 285] on button "Continue" at bounding box center [632, 296] width 198 height 23
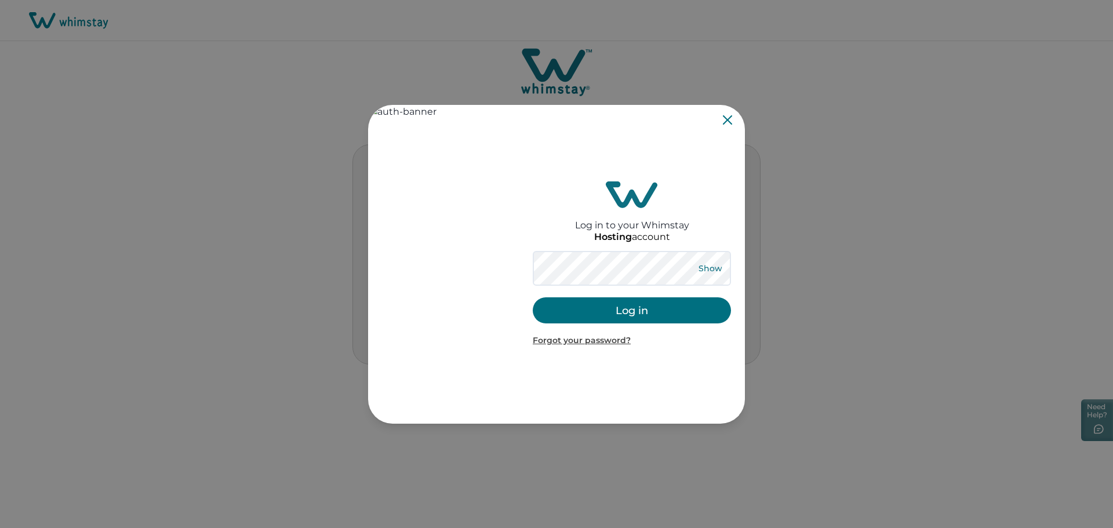
click at [708, 265] on button "Show" at bounding box center [710, 268] width 42 height 16
click at [631, 323] on button "Log in" at bounding box center [632, 310] width 198 height 26
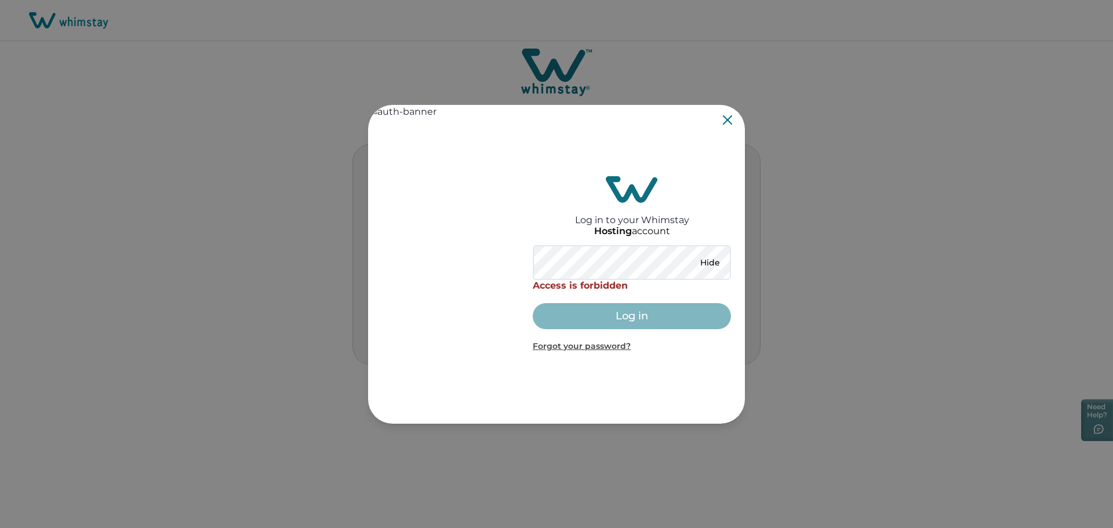
click at [597, 350] on p "Forgot your password?" at bounding box center [632, 347] width 198 height 12
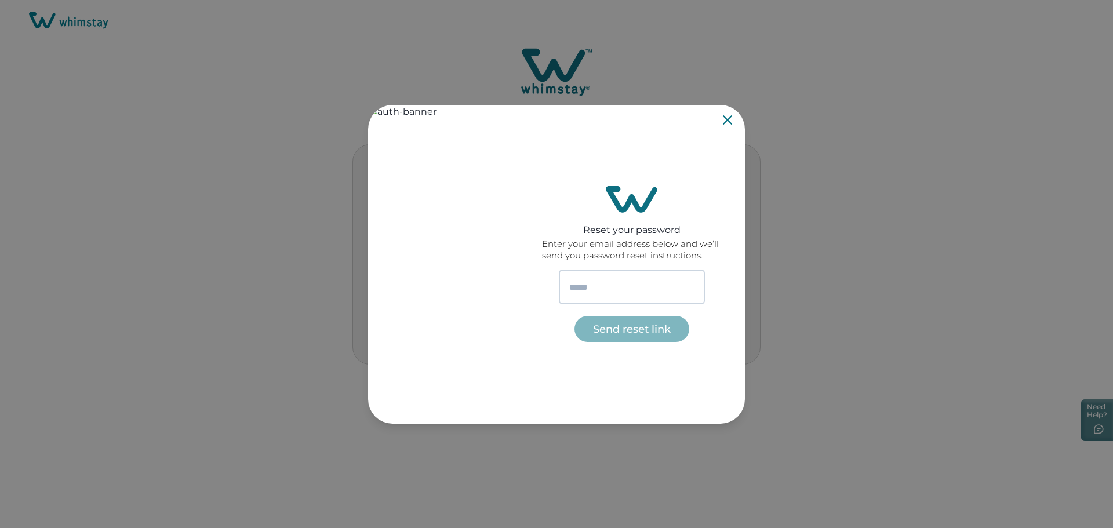
click at [578, 288] on input "email" at bounding box center [632, 287] width 146 height 35
type input "**********"
click at [627, 325] on button "Send reset link" at bounding box center [631, 329] width 115 height 26
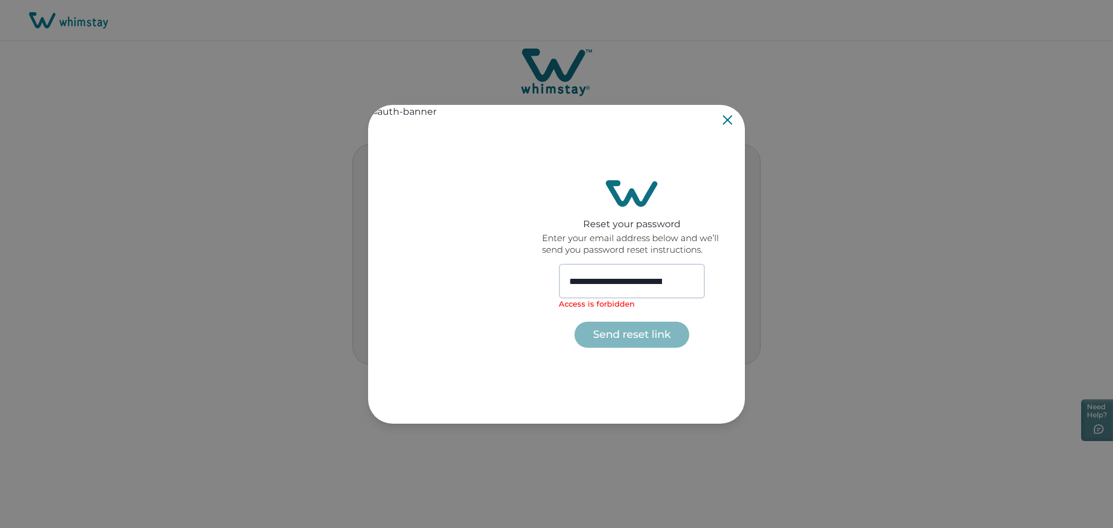
click at [670, 291] on input "**********" at bounding box center [632, 281] width 146 height 35
click at [733, 114] on div "**********" at bounding box center [632, 264] width 226 height 319
click at [727, 118] on icon "Close" at bounding box center [727, 119] width 9 height 9
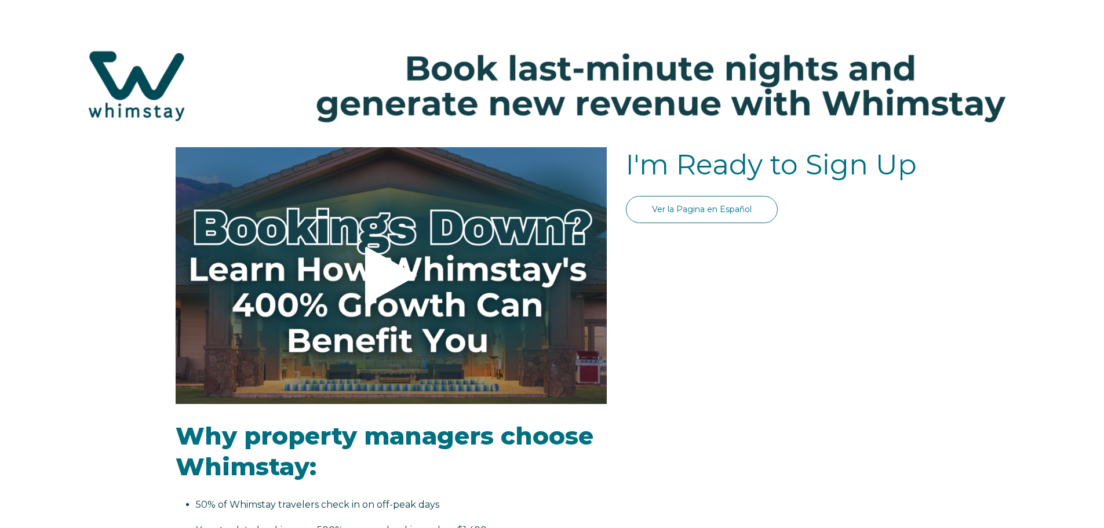
select select "US"
select select "Standard"
